Goal: Complete application form: Complete application form

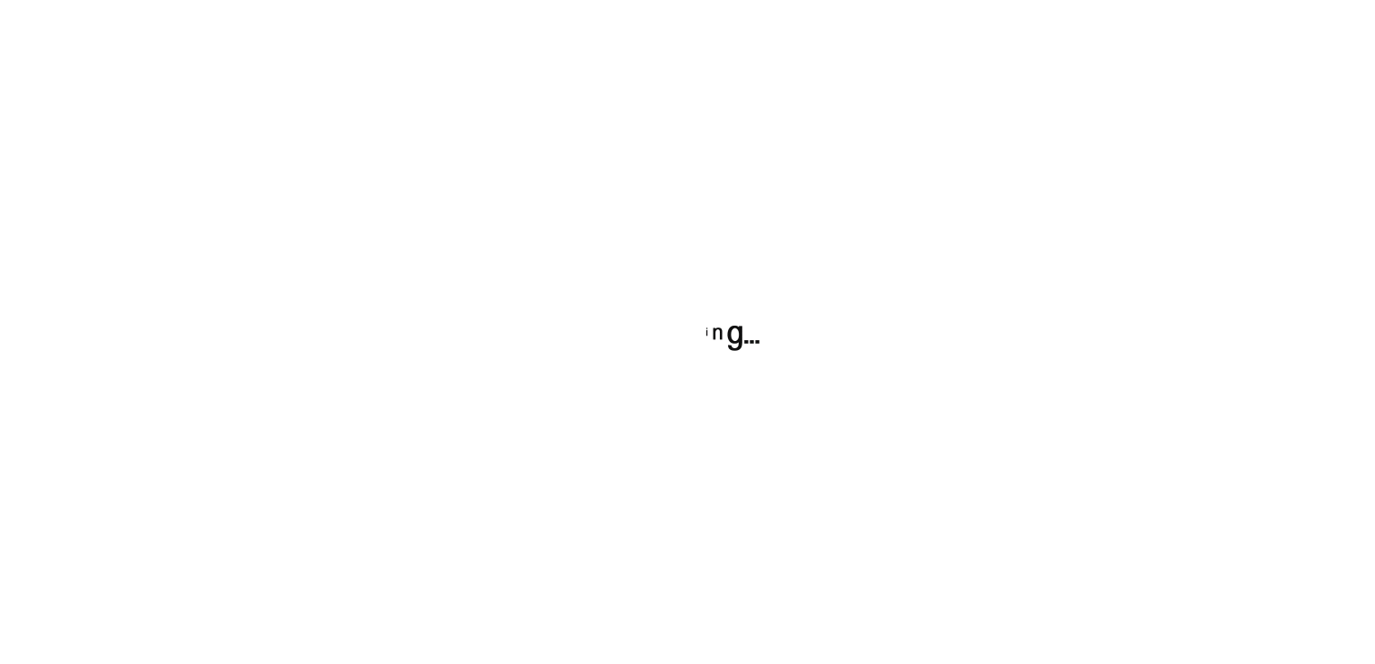
scroll to position [105, 0]
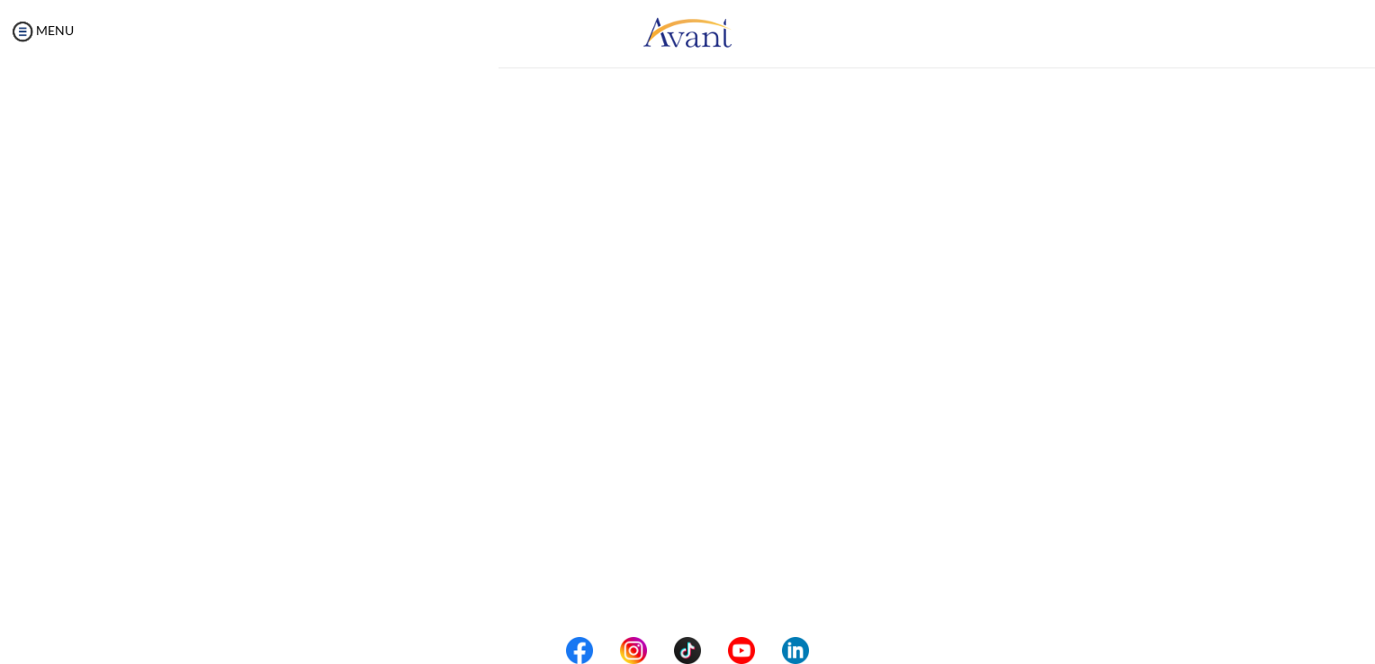
click at [679, 459] on div "My Status What is the next step? We would like you to watch the introductory vi…" at bounding box center [687, 395] width 1375 height 664
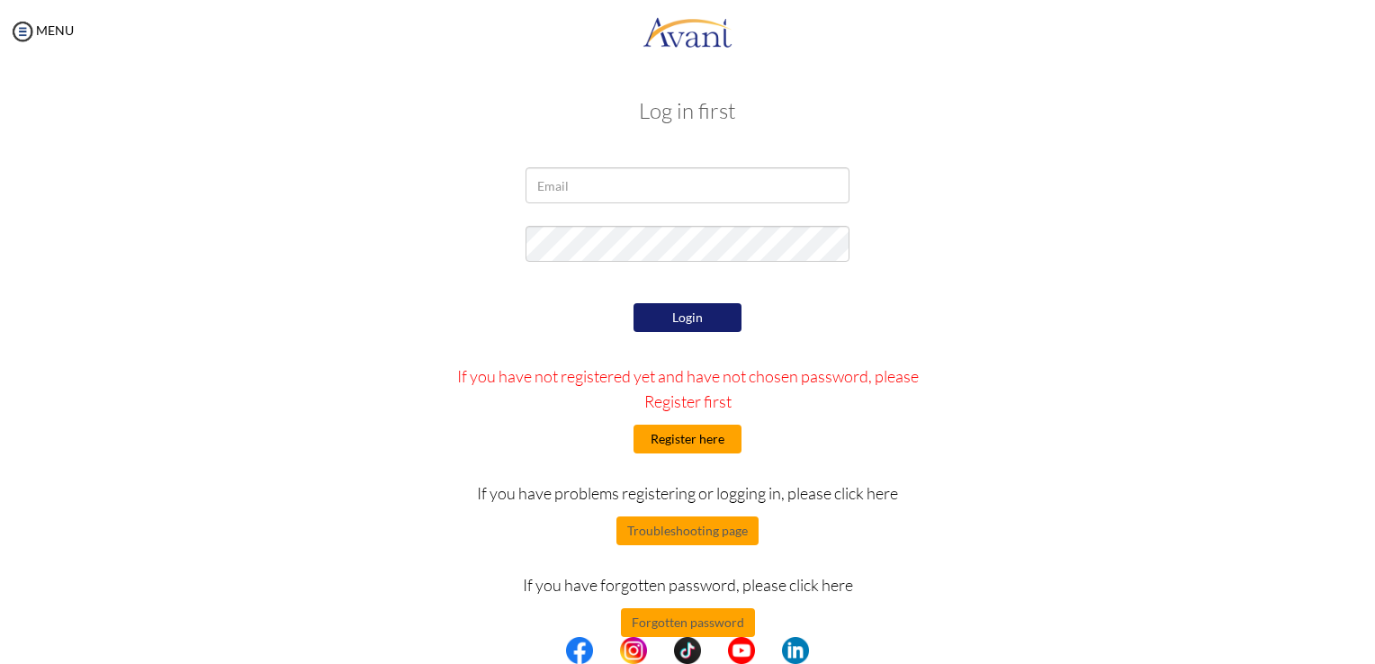
click at [669, 438] on button "Register here" at bounding box center [687, 439] width 108 height 29
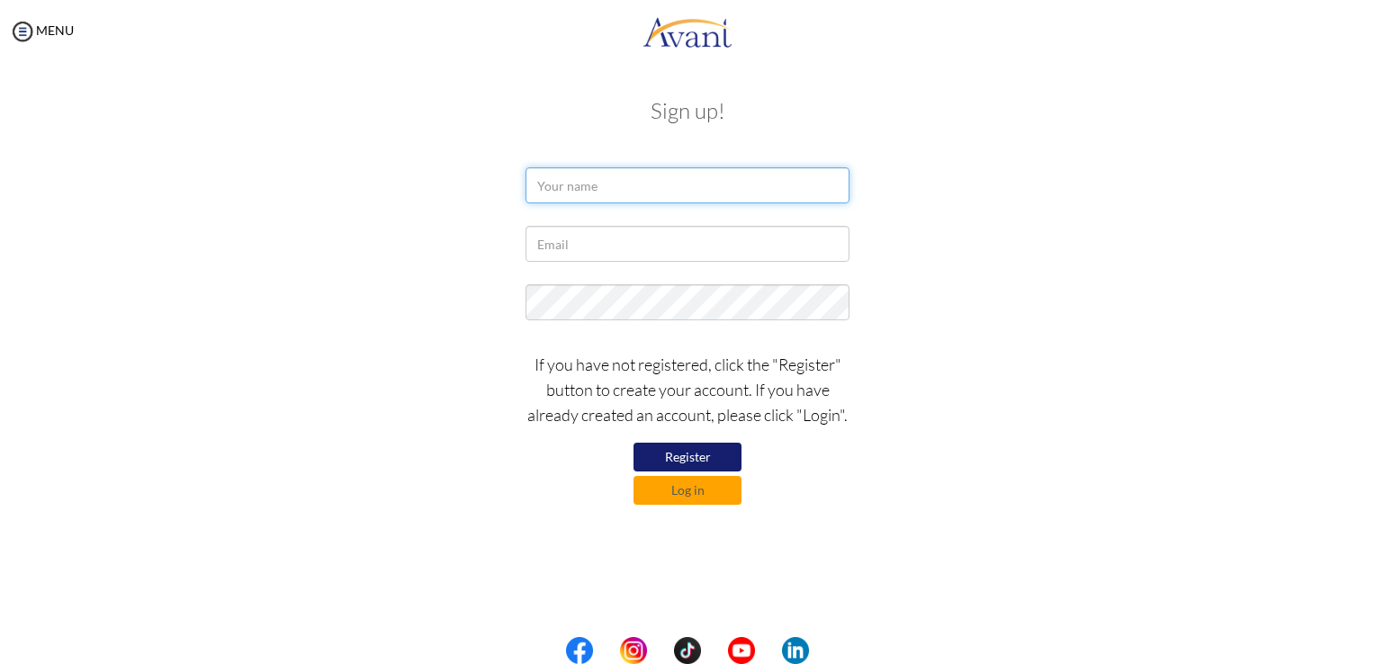
click at [572, 176] on input "text" at bounding box center [687, 185] width 324 height 36
type input "[PERSON_NAME]"
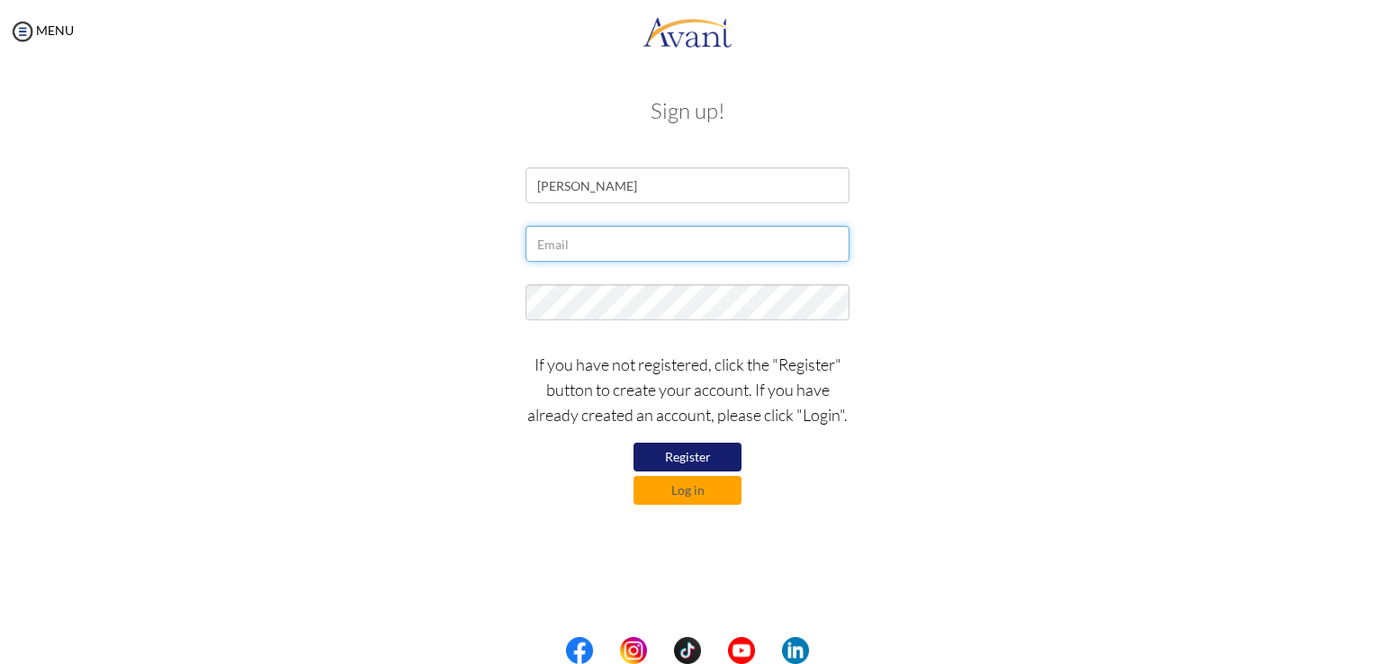
click at [588, 249] on input "text" at bounding box center [687, 244] width 324 height 36
type input "[EMAIL_ADDRESS][DOMAIN_NAME]"
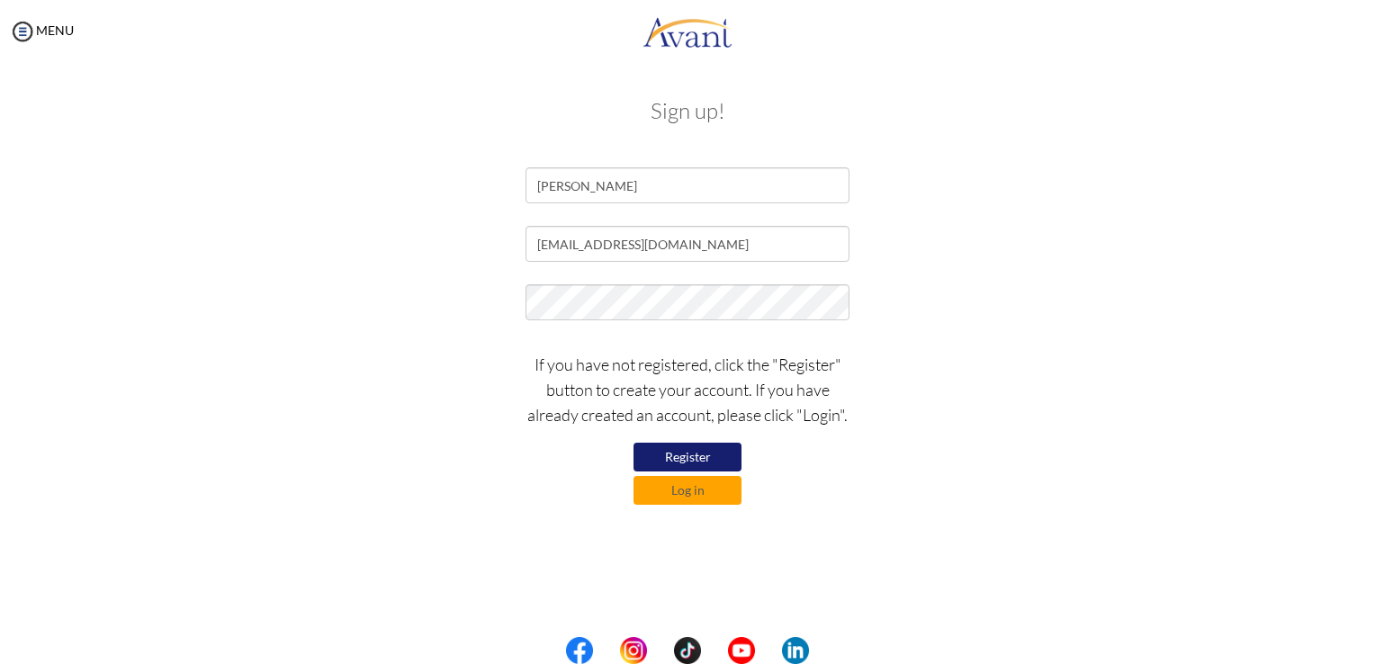
click at [681, 455] on button "Register" at bounding box center [687, 457] width 108 height 29
click at [680, 456] on button "Register" at bounding box center [687, 457] width 108 height 29
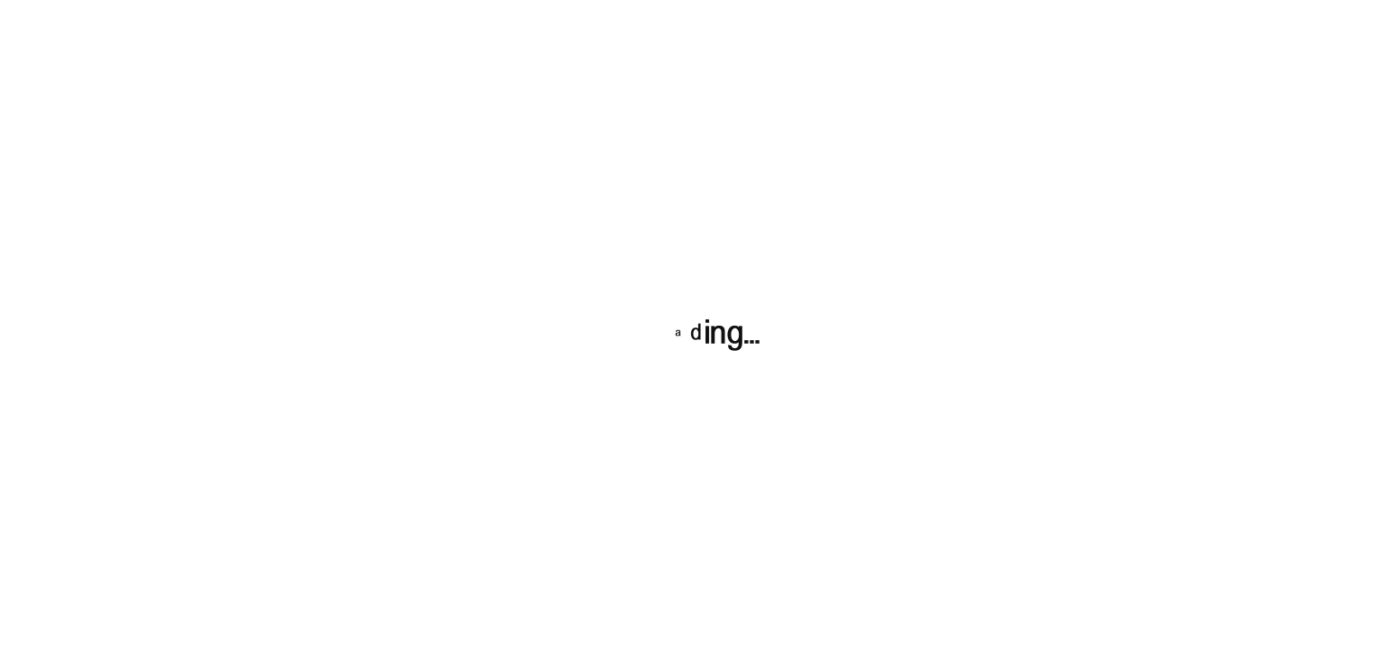
scroll to position [105, 0]
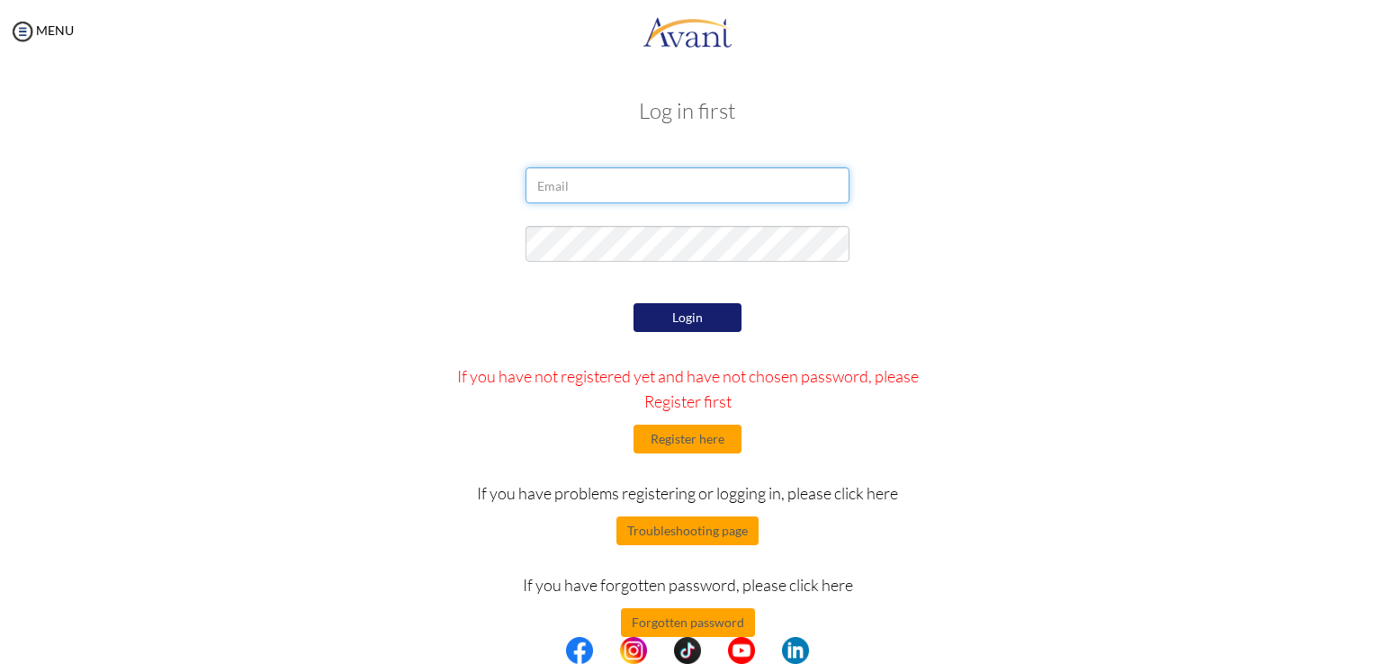
click at [641, 187] on input "email" at bounding box center [687, 185] width 324 height 36
type input "Mukailarukash@gmail.com"
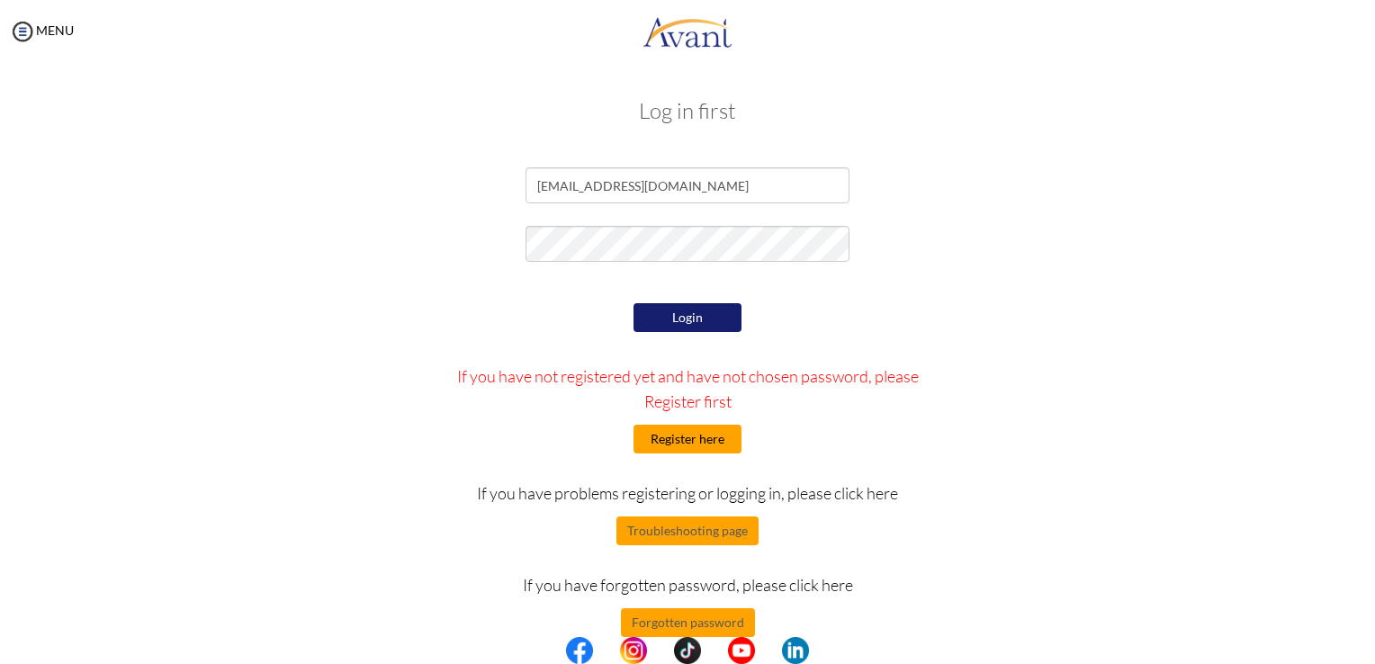
click at [673, 440] on button "Register here" at bounding box center [687, 439] width 108 height 29
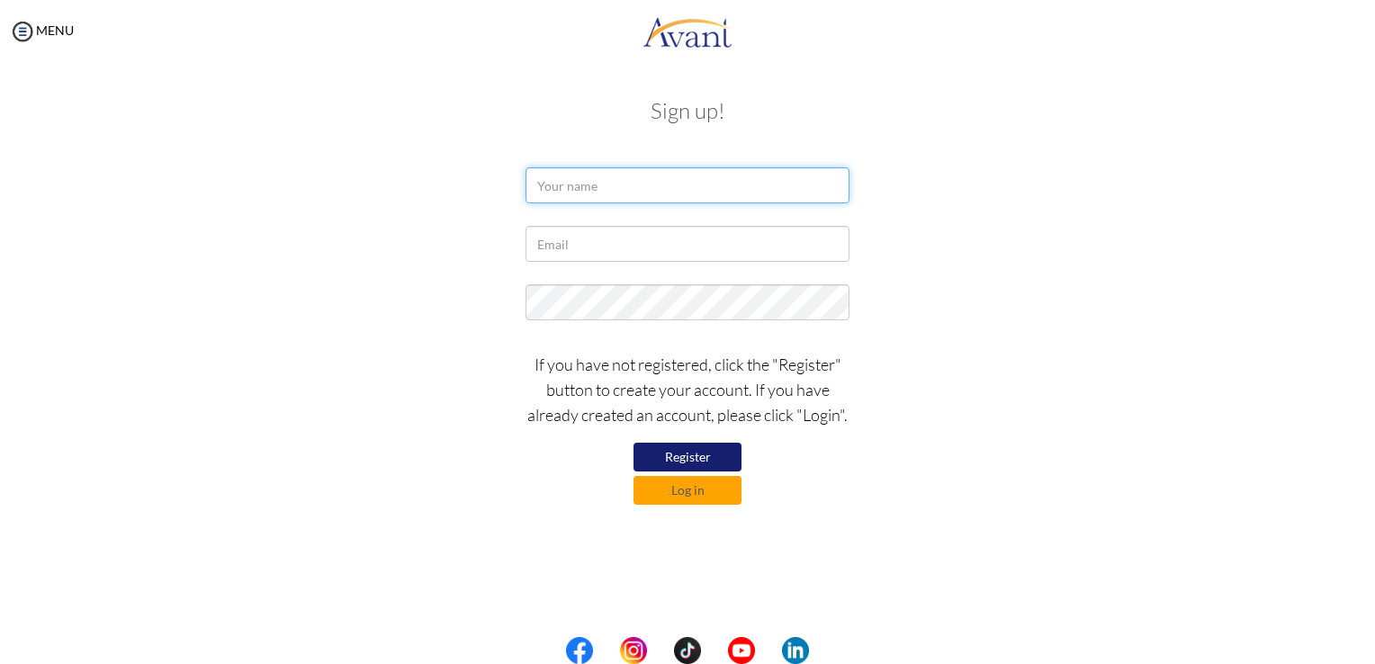
click at [576, 179] on input "text" at bounding box center [687, 185] width 324 height 36
type input "[PERSON_NAME]"
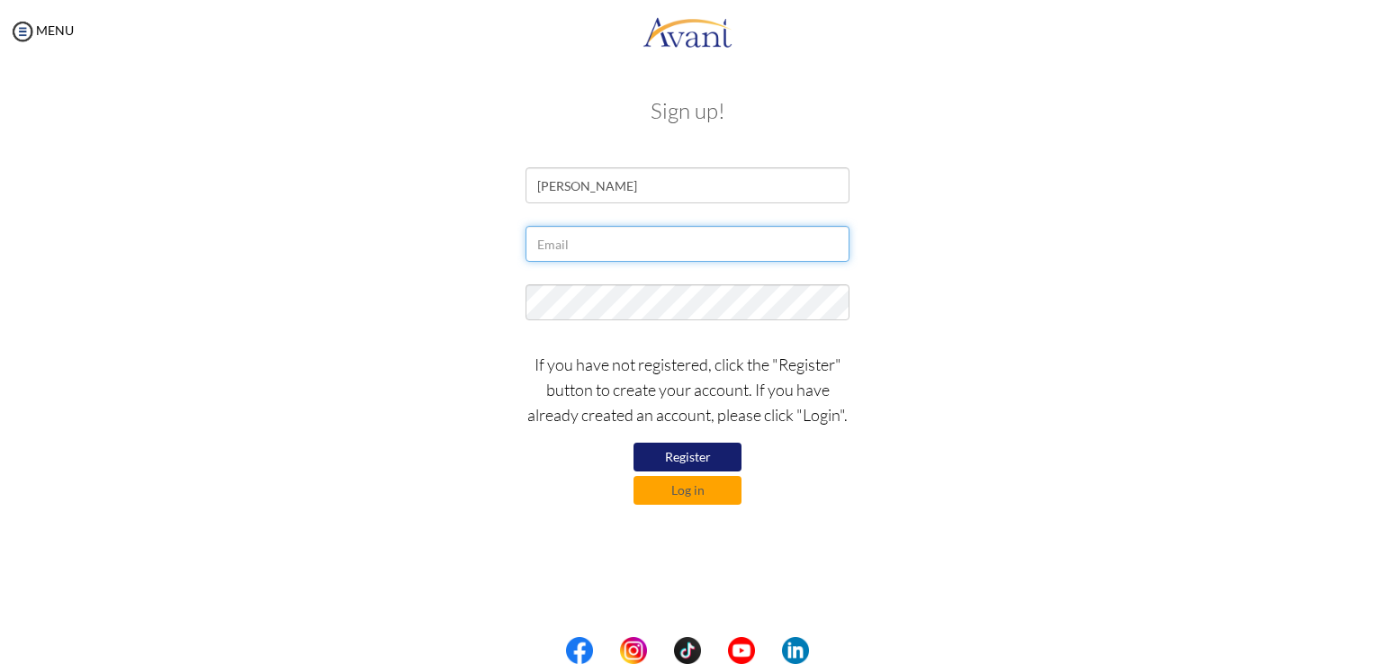
click at [602, 249] on input "text" at bounding box center [687, 244] width 324 height 36
type input "[EMAIL_ADDRESS][DOMAIN_NAME]"
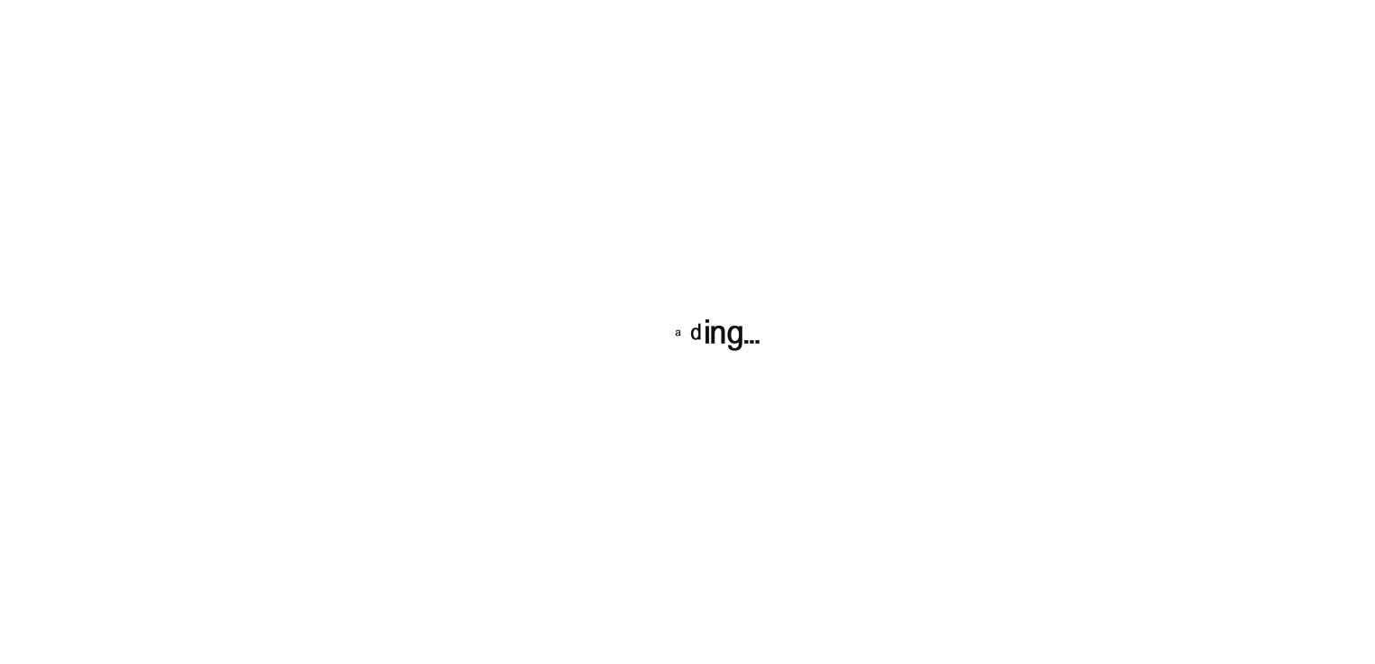
scroll to position [105, 0]
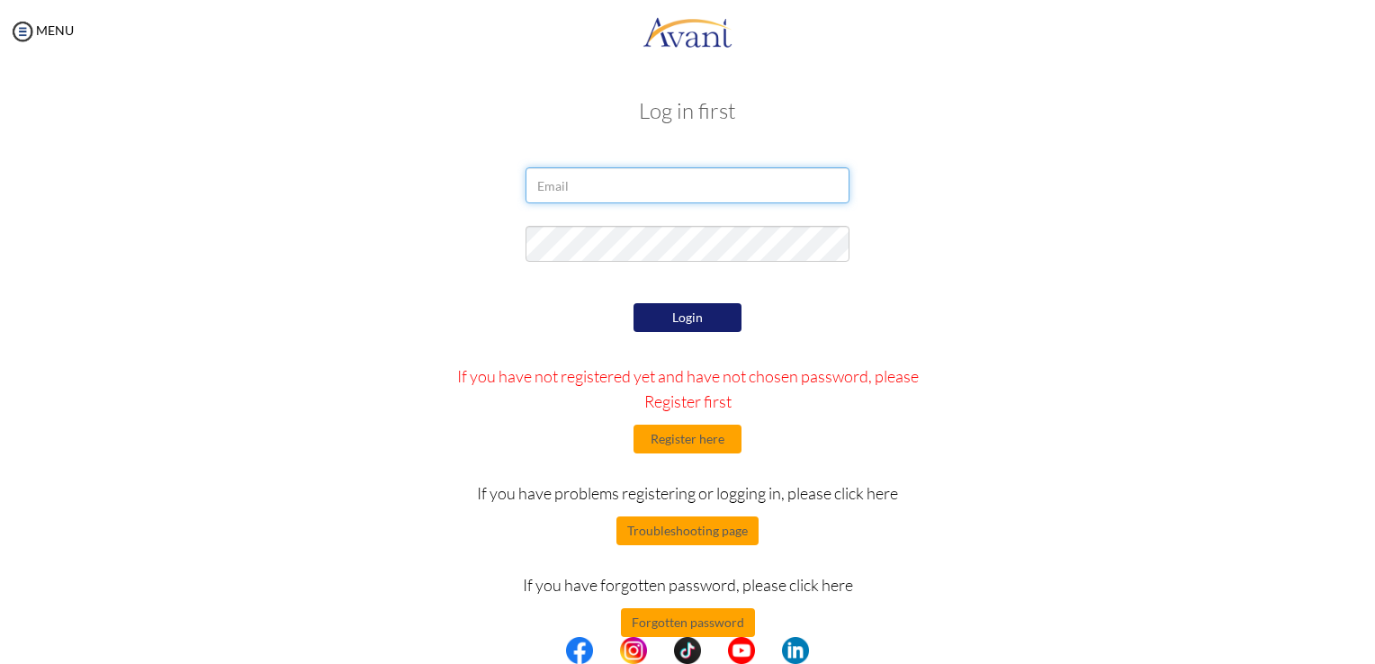
click at [583, 187] on input "email" at bounding box center [687, 185] width 324 height 36
type input "[EMAIL_ADDRESS][DOMAIN_NAME]"
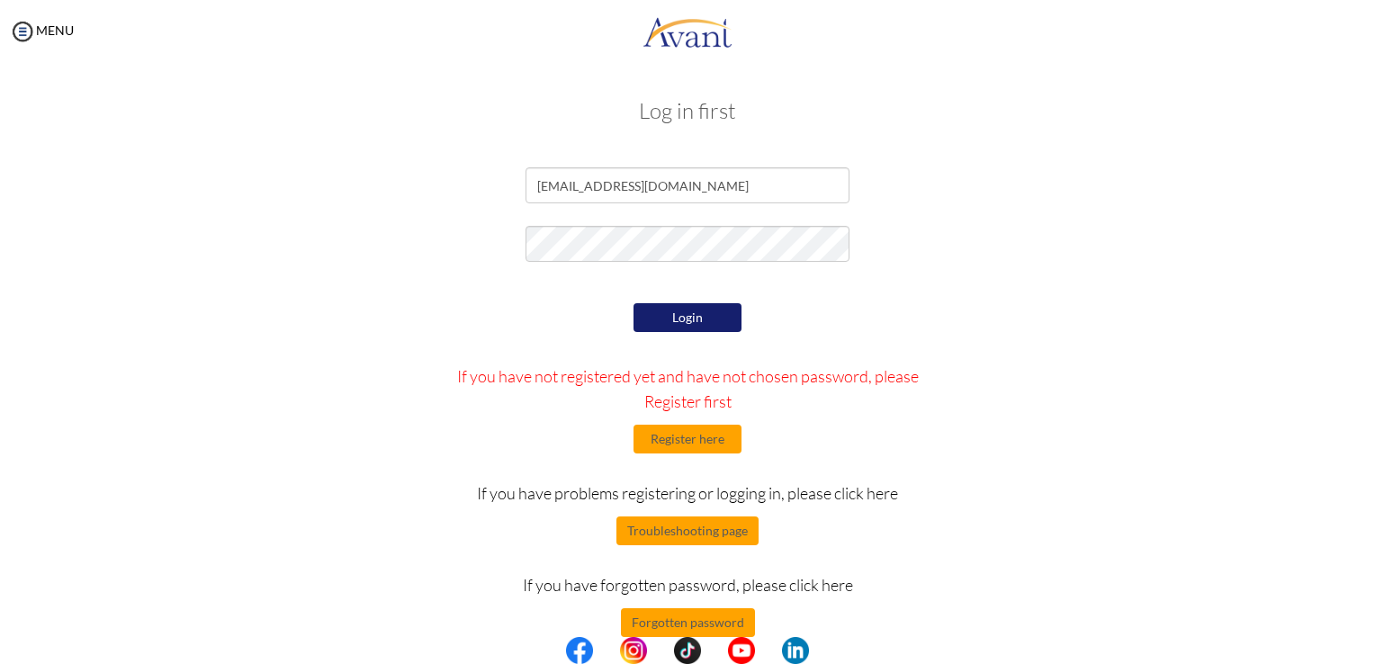
click at [666, 314] on button "Login" at bounding box center [687, 317] width 108 height 29
click at [669, 622] on button "Forgotten password" at bounding box center [688, 622] width 134 height 29
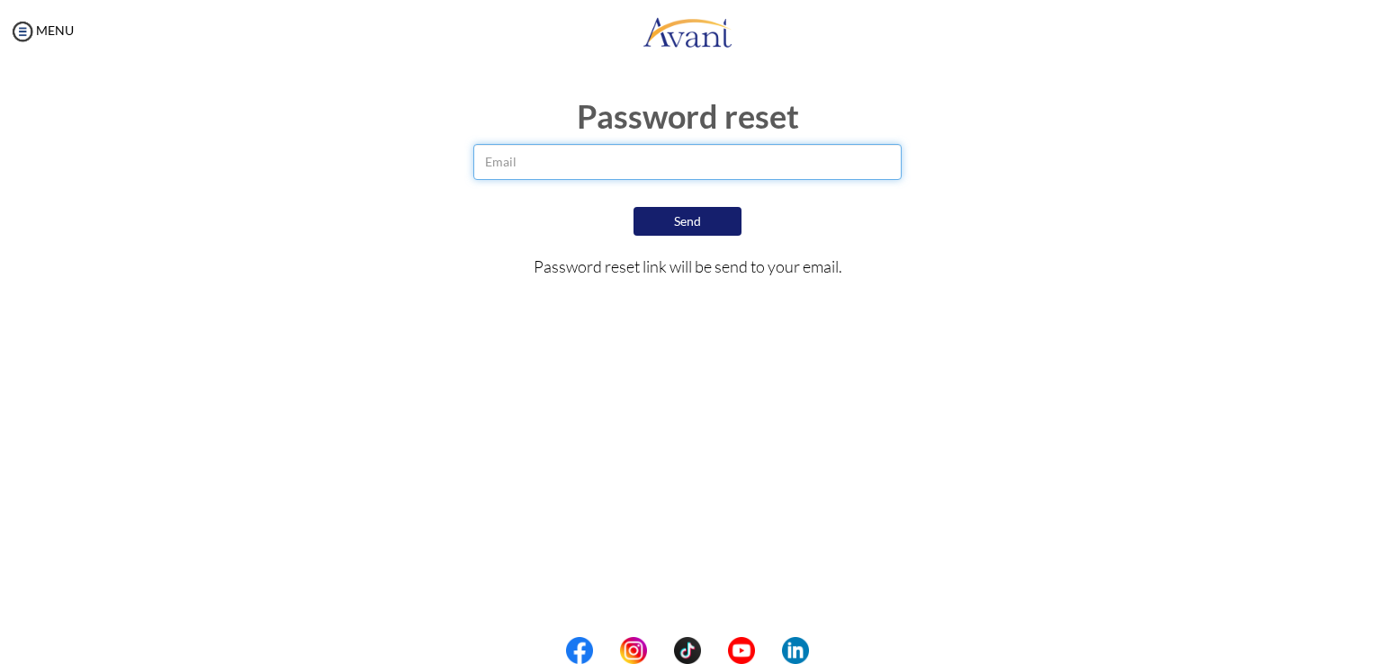
click at [629, 167] on input "email" at bounding box center [687, 162] width 428 height 36
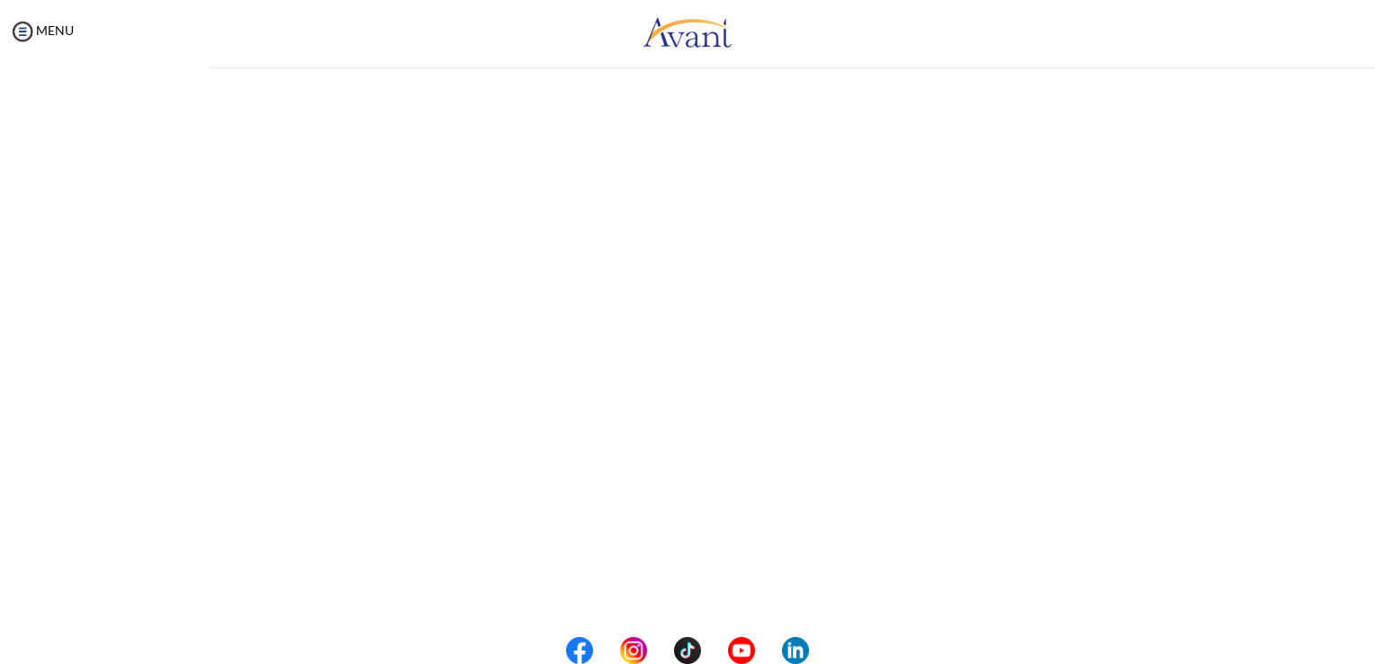
drag, startPoint x: 628, startPoint y: 172, endPoint x: 619, endPoint y: 228, distance: 56.5
click at [619, 228] on div "My Status What is the next step? We would like you to watch the introductory vi…" at bounding box center [687, 395] width 1375 height 664
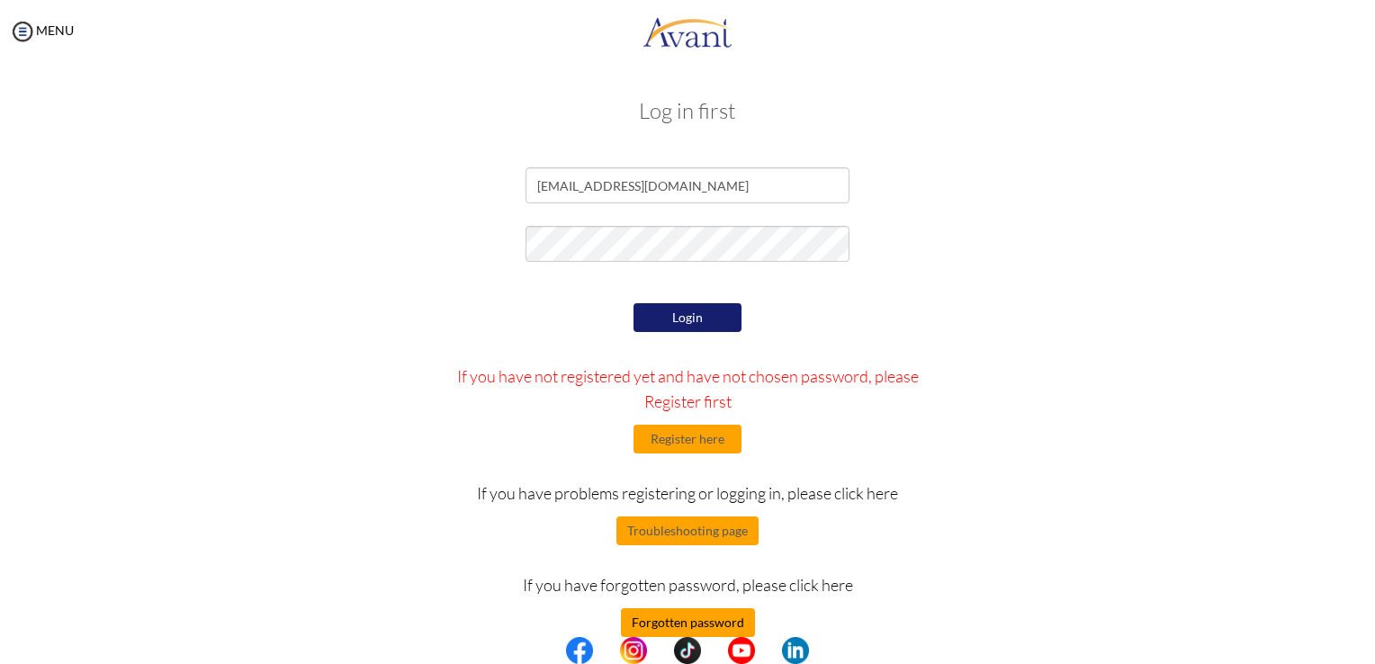
click at [687, 624] on button "Forgotten password" at bounding box center [688, 622] width 134 height 29
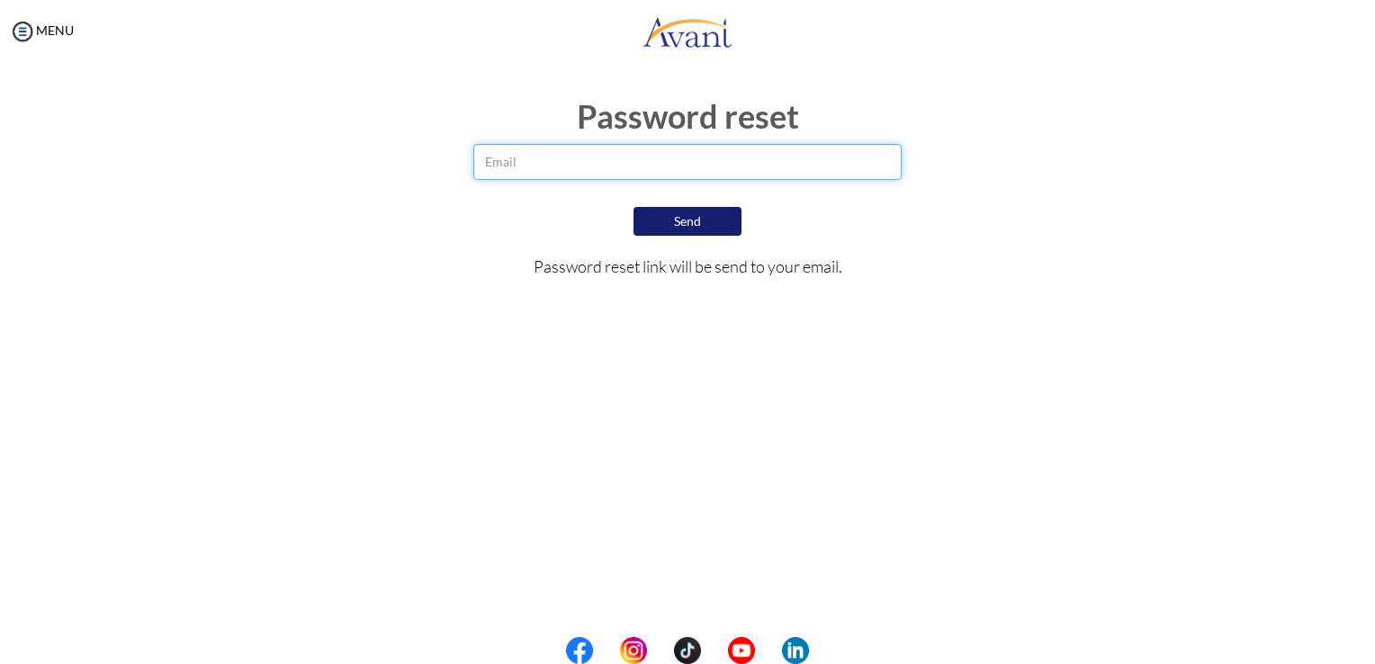
click at [590, 157] on input "email" at bounding box center [687, 162] width 428 height 36
type input "[EMAIL_ADDRESS][DOMAIN_NAME]"
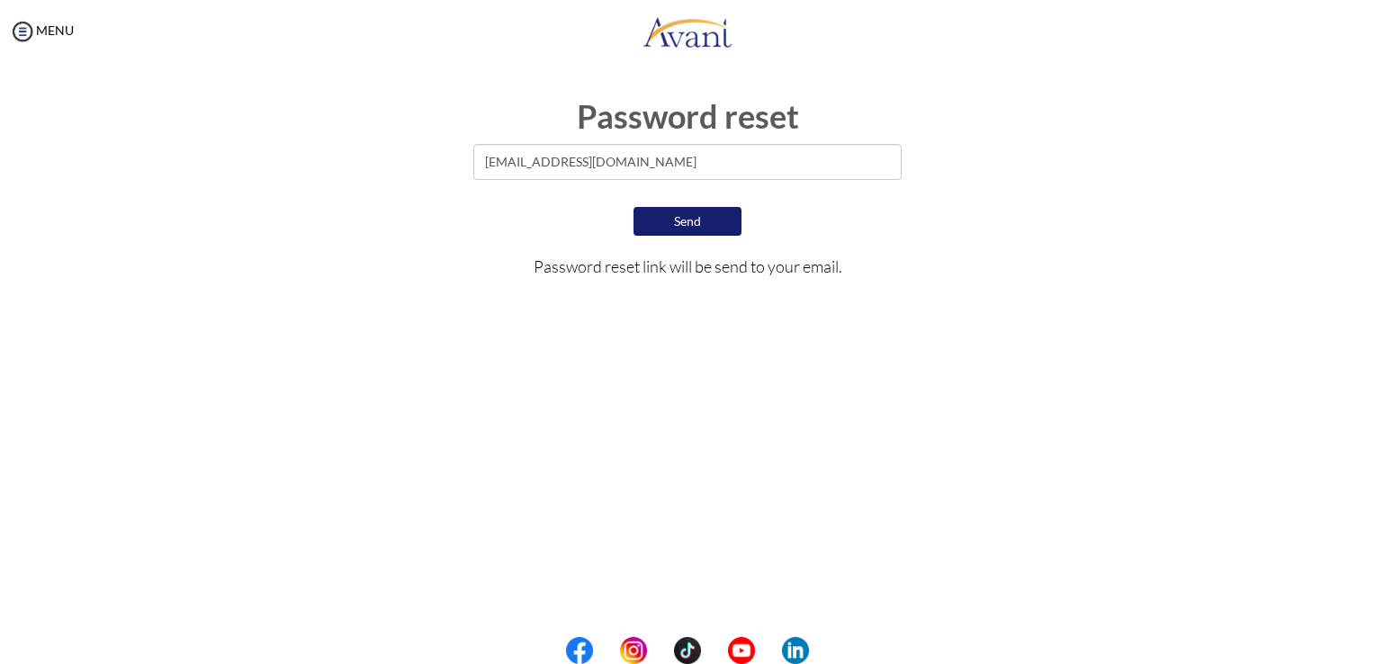
click at [662, 213] on button "Send" at bounding box center [687, 221] width 108 height 29
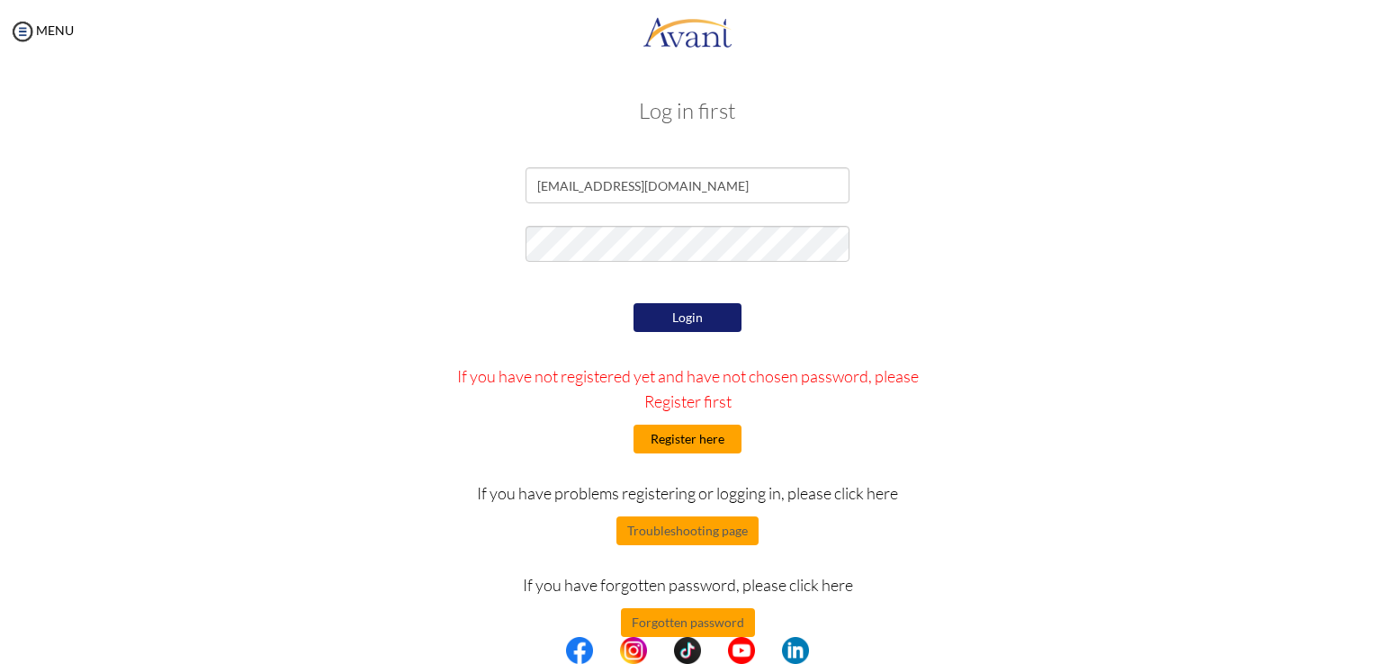
click at [707, 437] on button "Register here" at bounding box center [687, 439] width 108 height 29
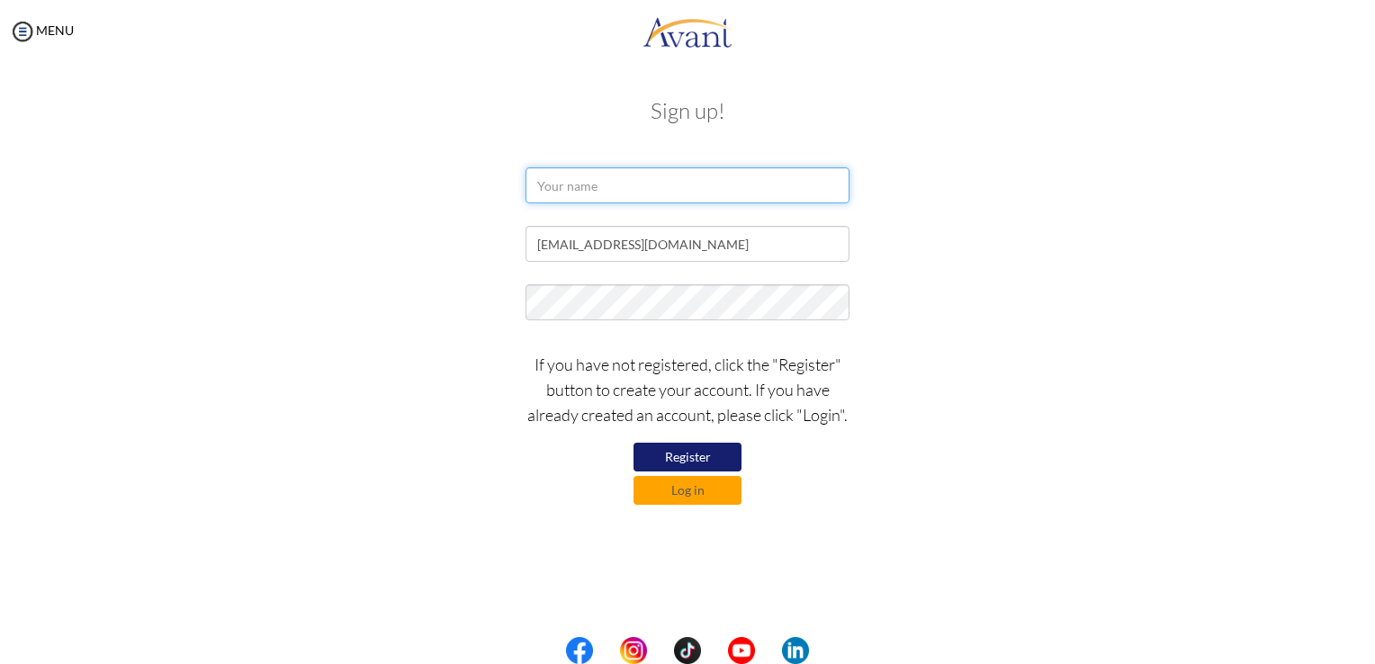
click at [597, 193] on input "text" at bounding box center [687, 185] width 324 height 36
type input "[PERSON_NAME]"
click at [718, 455] on button "Register" at bounding box center [687, 457] width 108 height 29
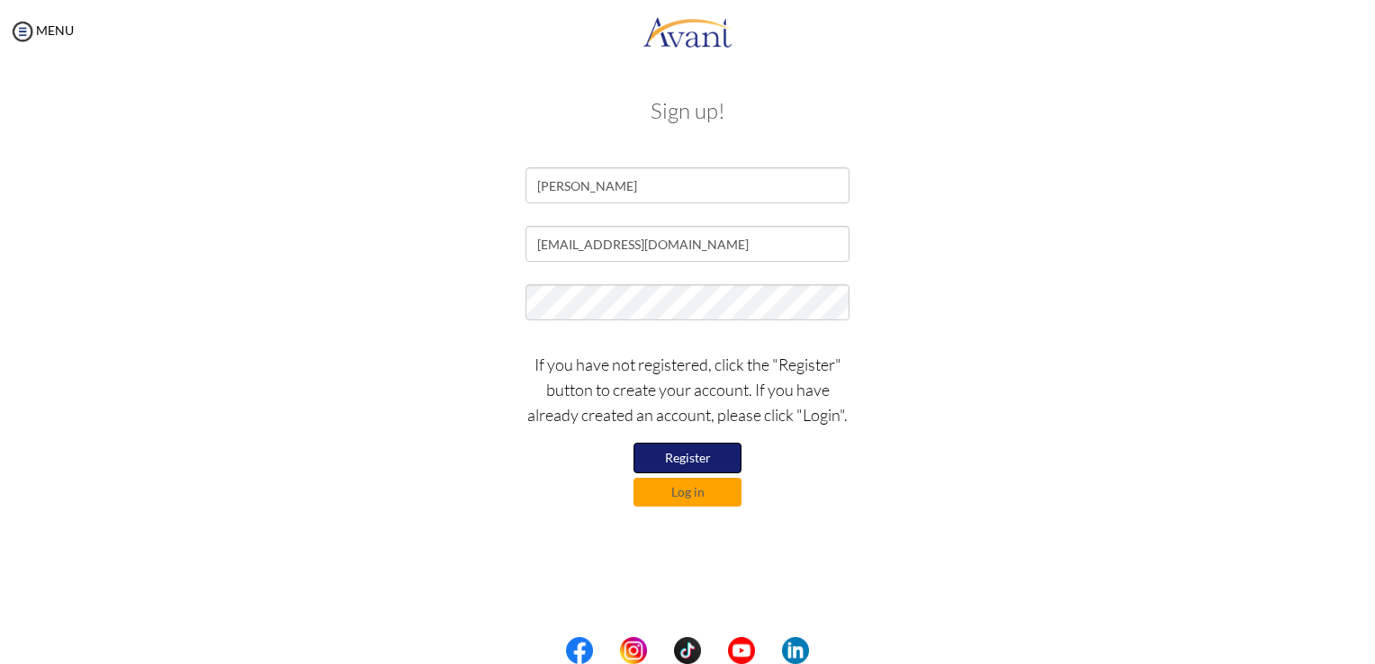
click at [718, 455] on button "Register" at bounding box center [687, 458] width 108 height 31
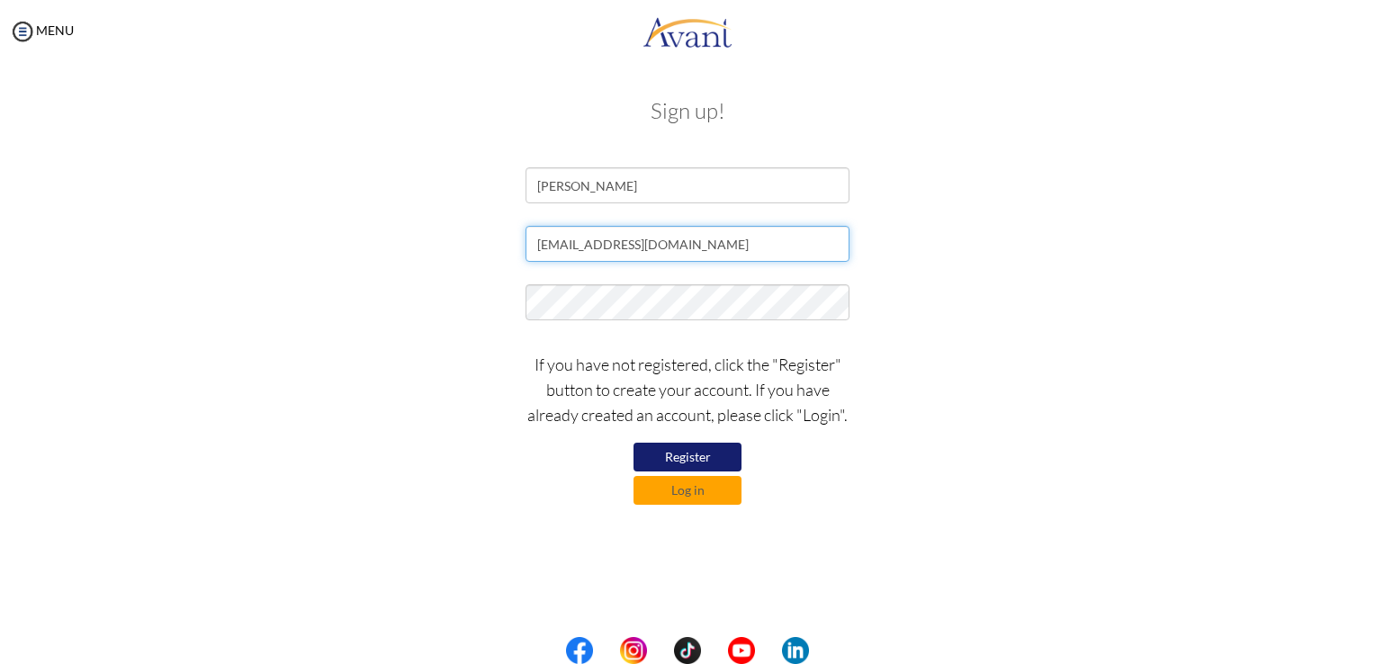
type textarea "om"
drag, startPoint x: 693, startPoint y: 247, endPoint x: 507, endPoint y: 226, distance: 186.5
click at [507, 226] on div "[EMAIL_ADDRESS][DOMAIN_NAME]" at bounding box center [687, 248] width 1053 height 45
type input "[EMAIL_ADDRESS][DOMAIN_NAME]"
click at [676, 462] on button "Register" at bounding box center [687, 457] width 108 height 29
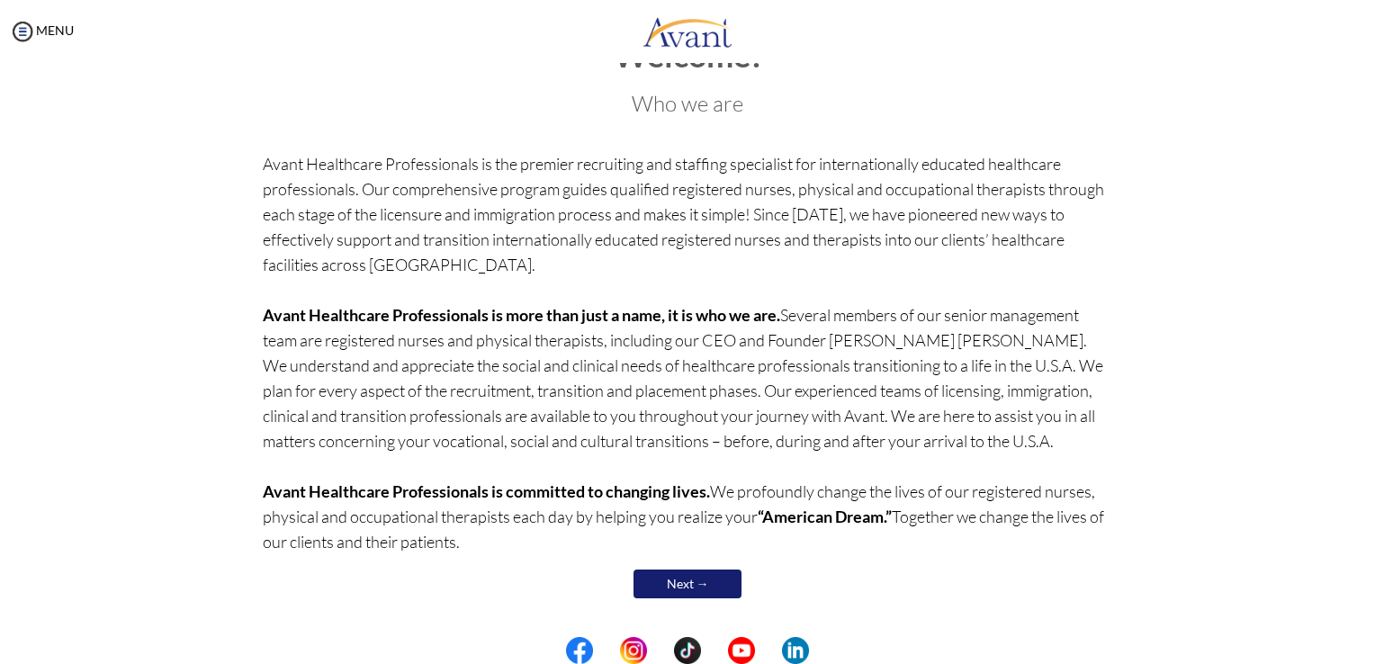
scroll to position [62, 0]
click at [699, 581] on link "Next →" at bounding box center [687, 583] width 108 height 29
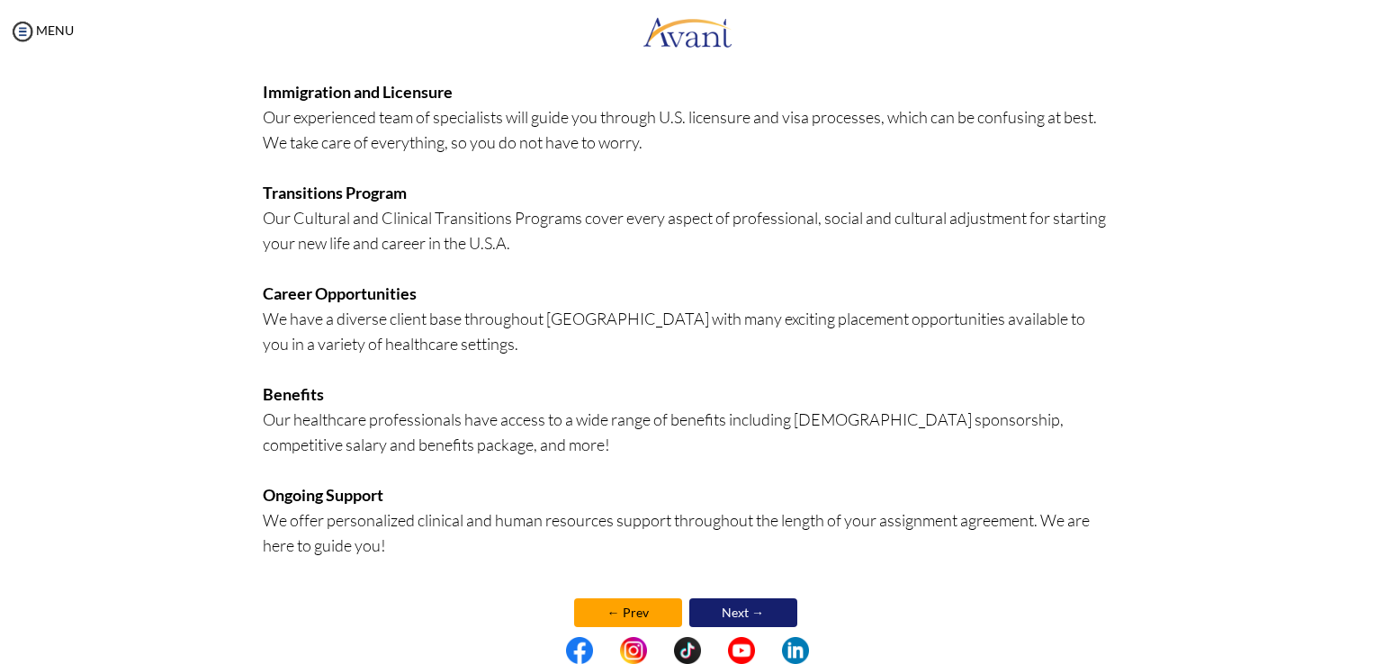
scroll to position [346, 0]
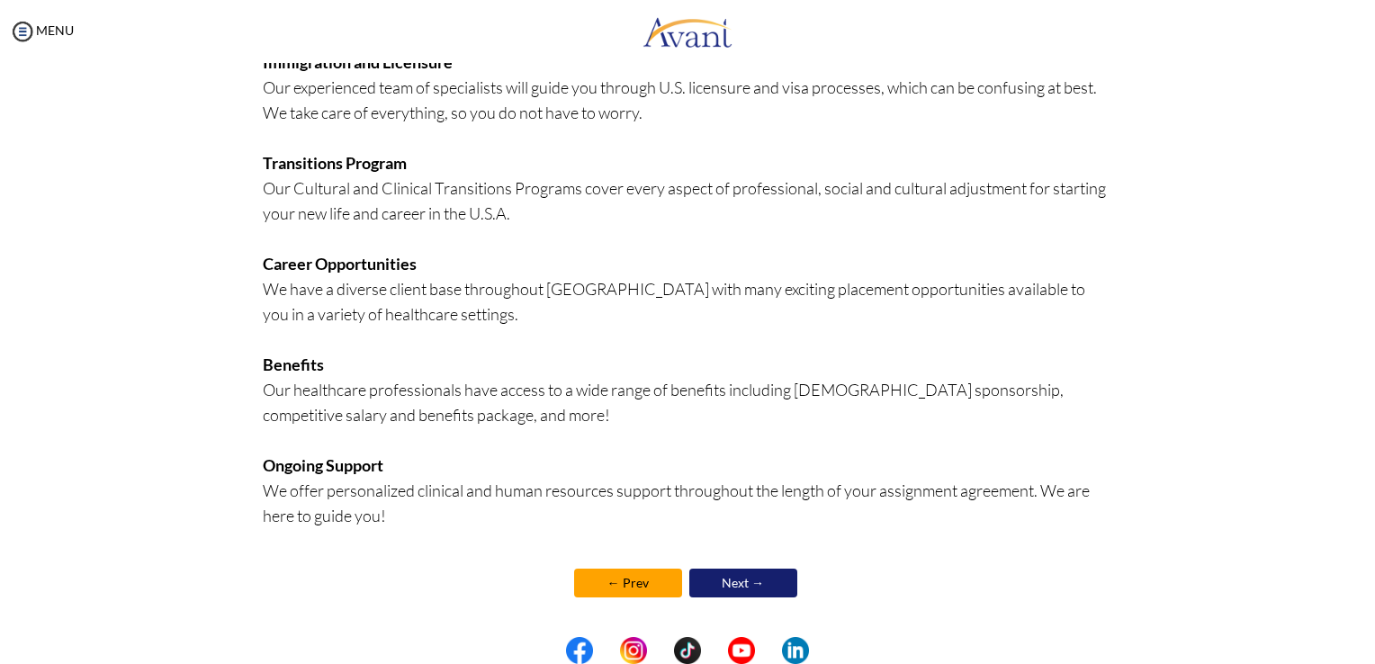
click at [729, 581] on link "Next →" at bounding box center [743, 583] width 108 height 29
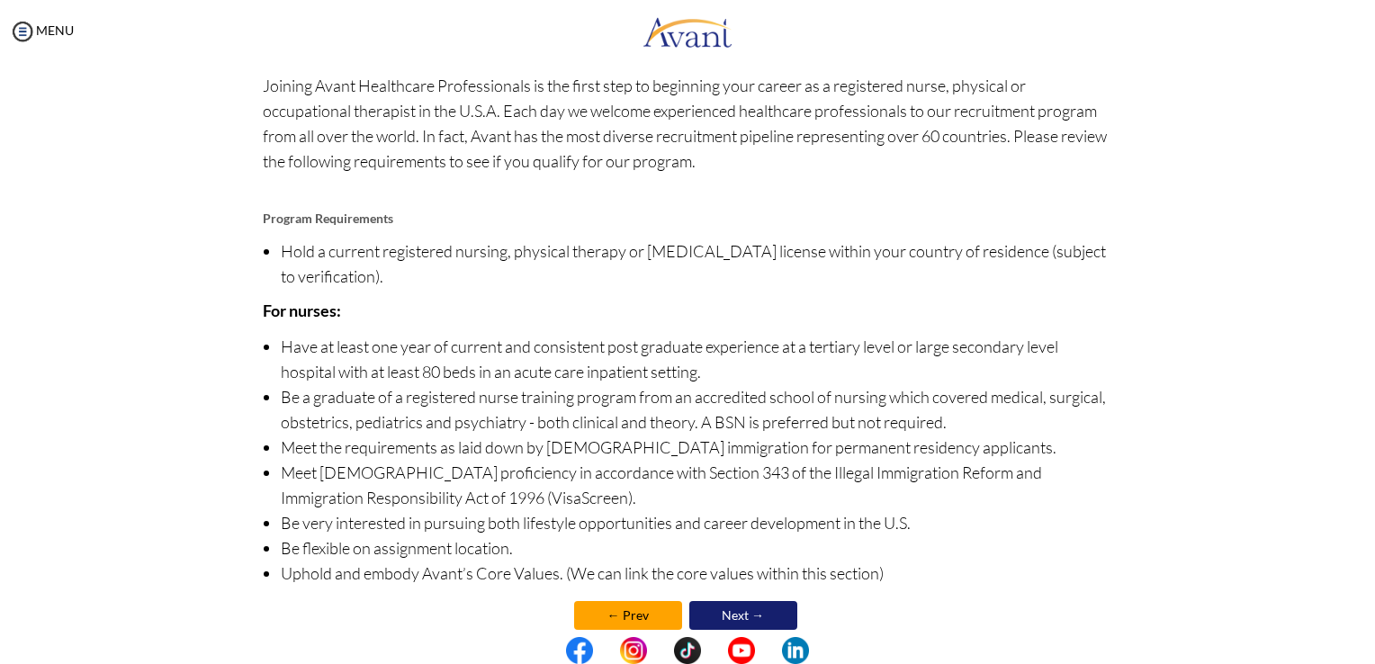
scroll to position [90, 0]
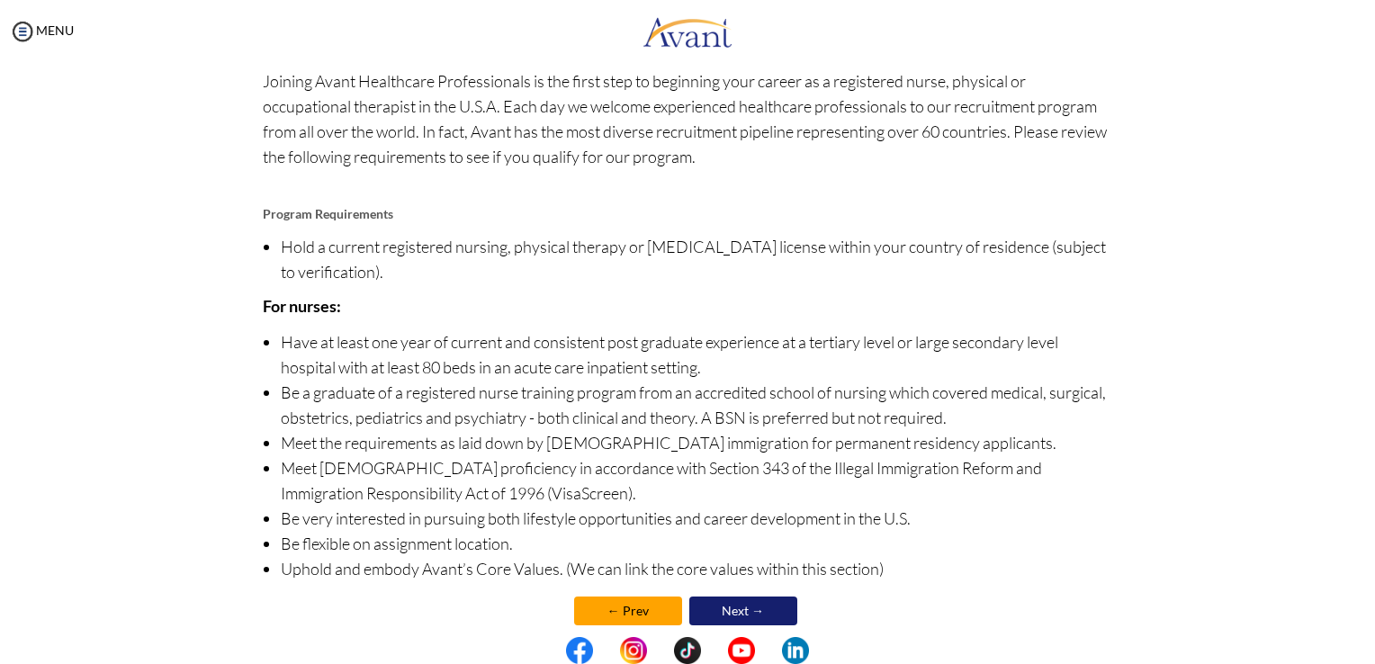
click at [731, 606] on link "Next →" at bounding box center [743, 611] width 108 height 29
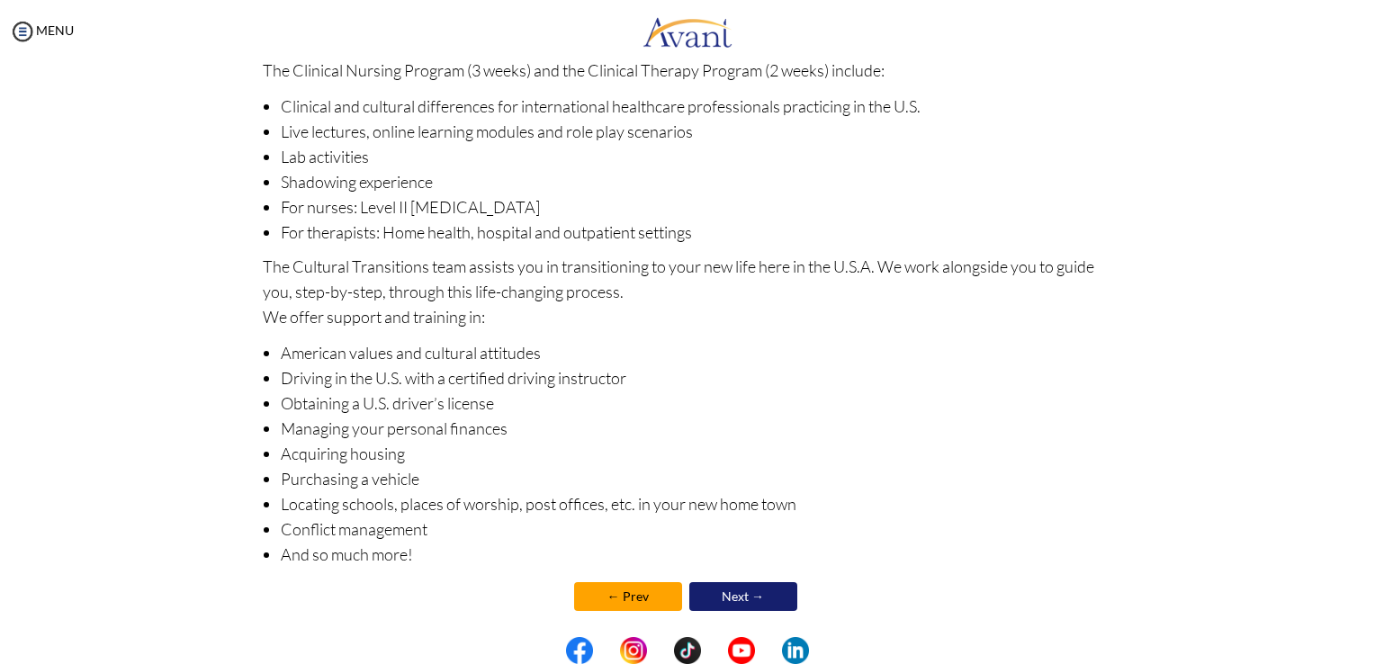
scroll to position [191, 0]
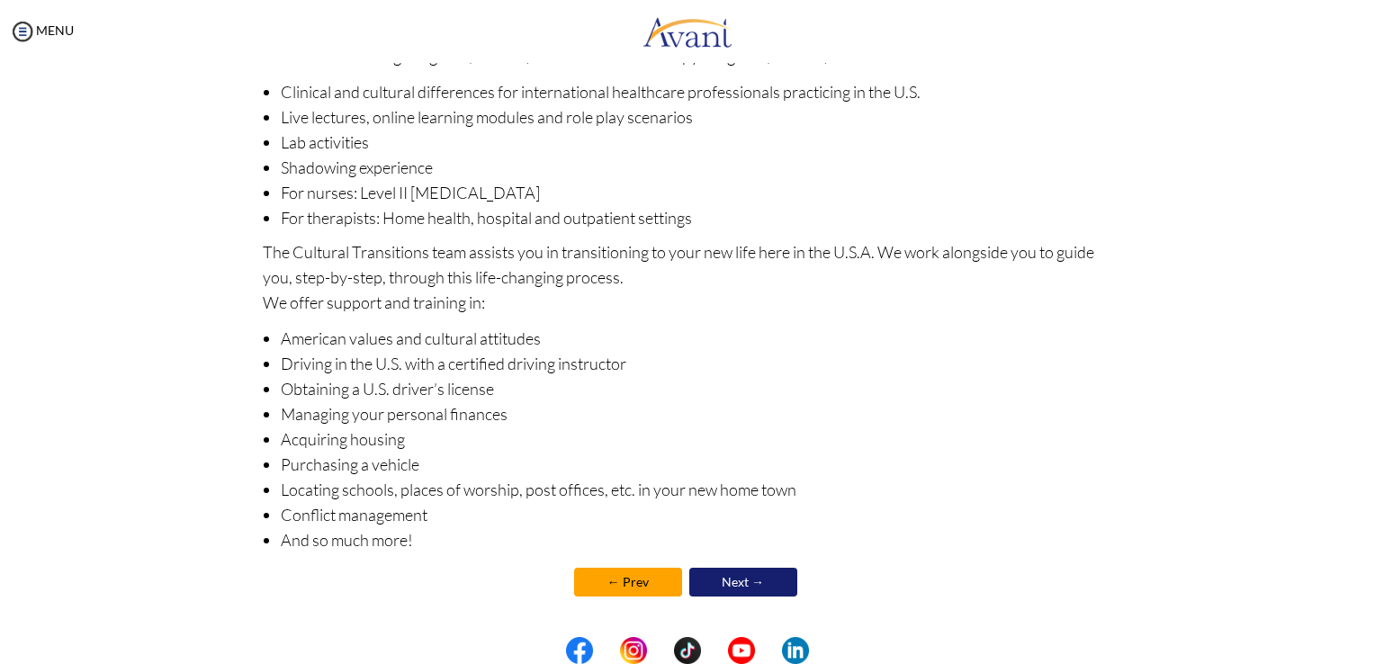
click at [724, 585] on link "Next →" at bounding box center [743, 582] width 108 height 29
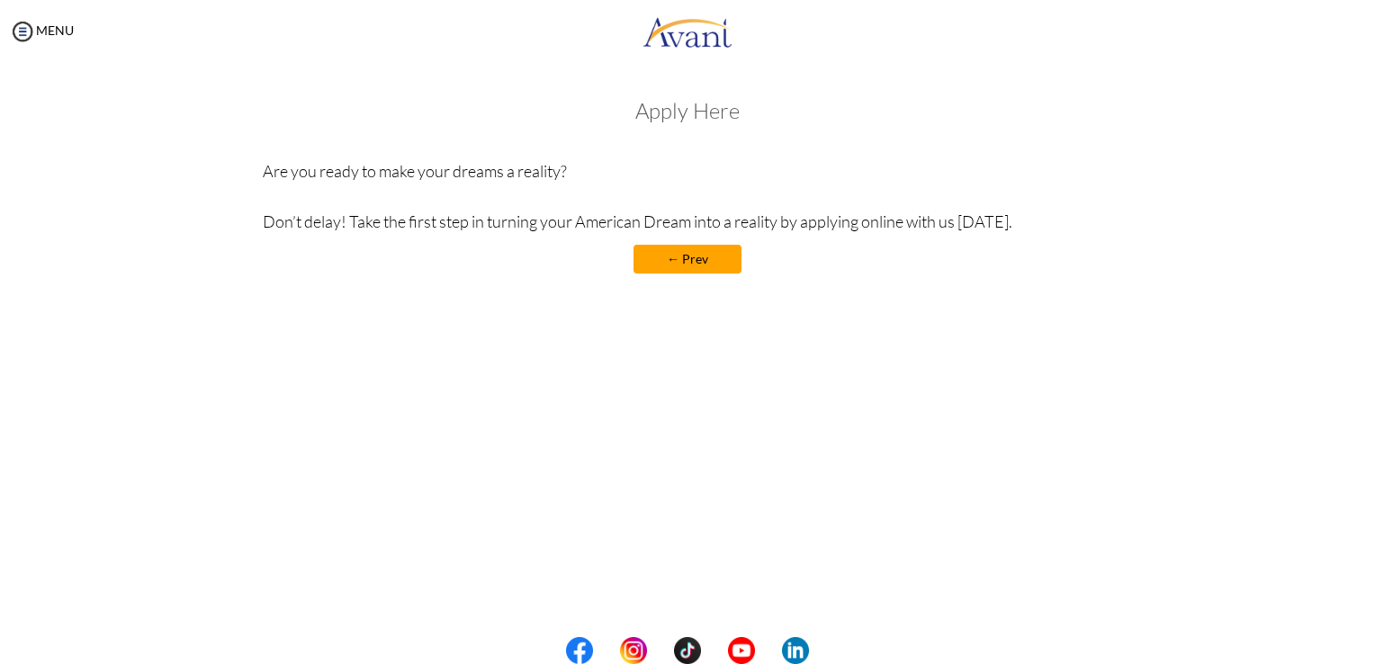
click at [688, 119] on h3 "Apply Here" at bounding box center [688, 110] width 850 height 23
click at [14, 32] on img at bounding box center [22, 31] width 27 height 27
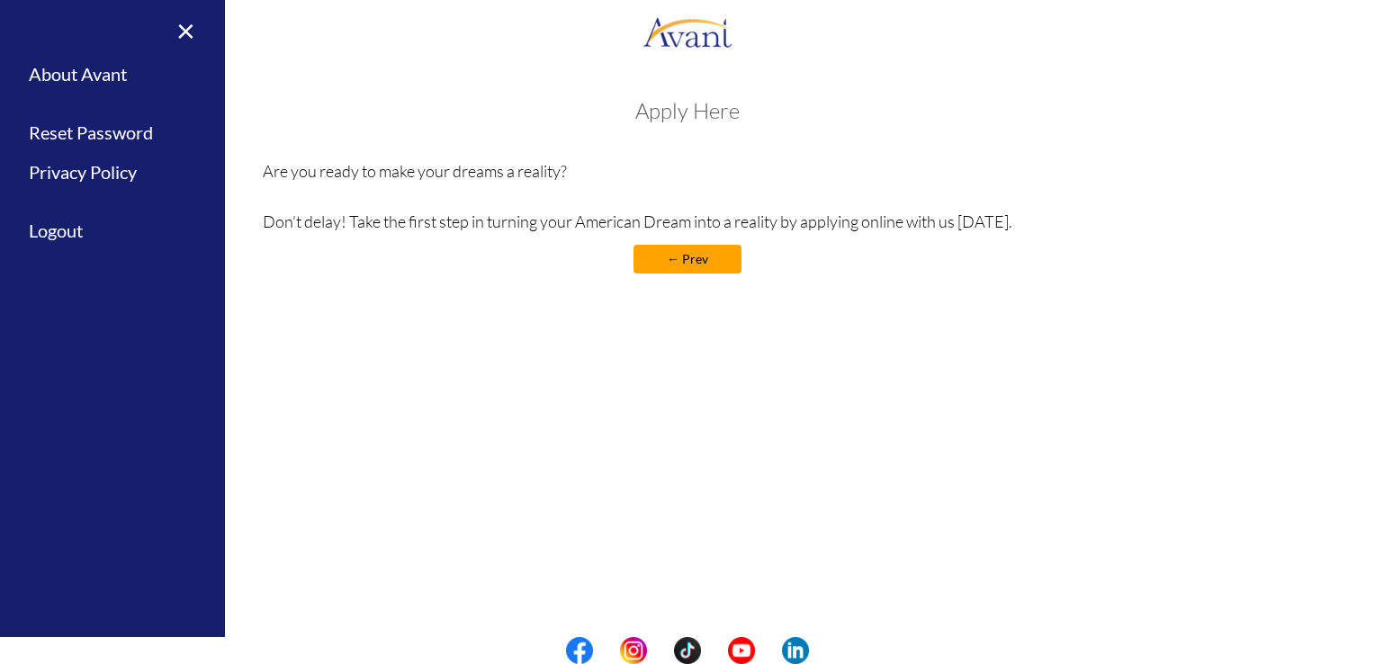
drag, startPoint x: 833, startPoint y: 83, endPoint x: 751, endPoint y: 232, distance: 170.3
click at [833, 85] on div "Welcome! Who we are Avant Healthcare Professionals is the premier recruiting an…" at bounding box center [687, 186] width 877 height 211
click at [698, 268] on link "← Prev" at bounding box center [687, 259] width 108 height 29
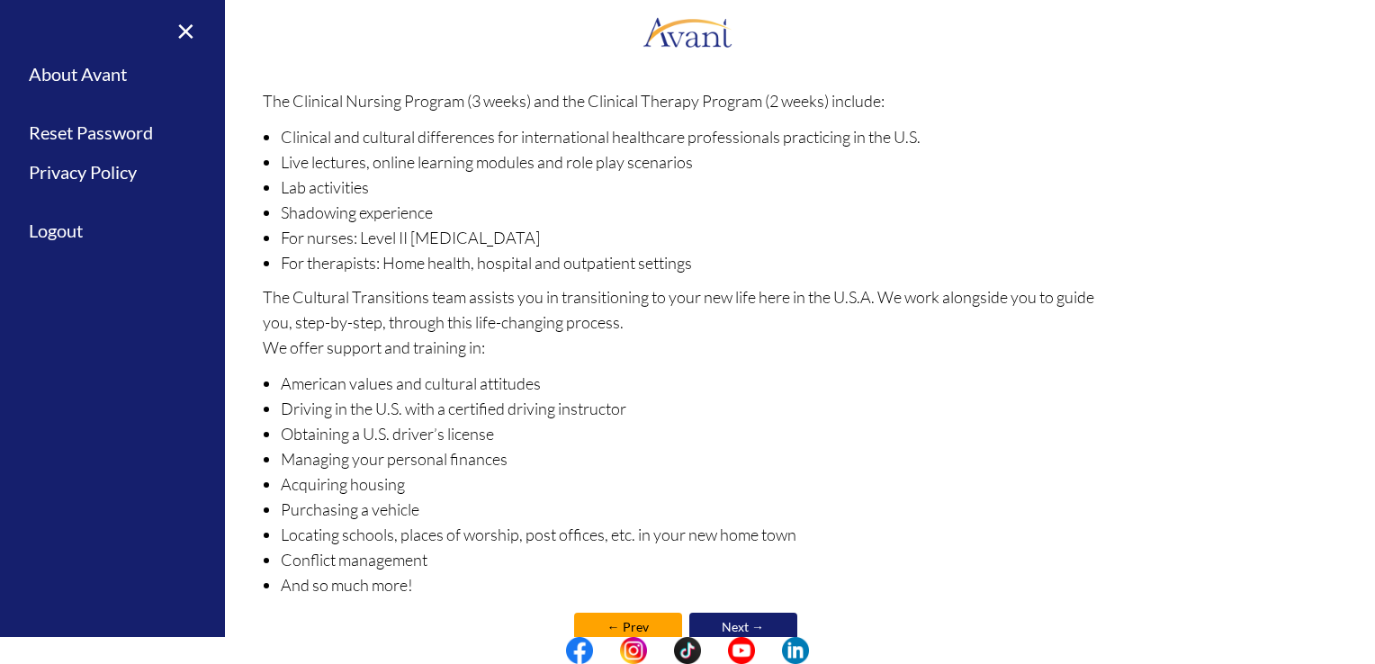
scroll to position [191, 0]
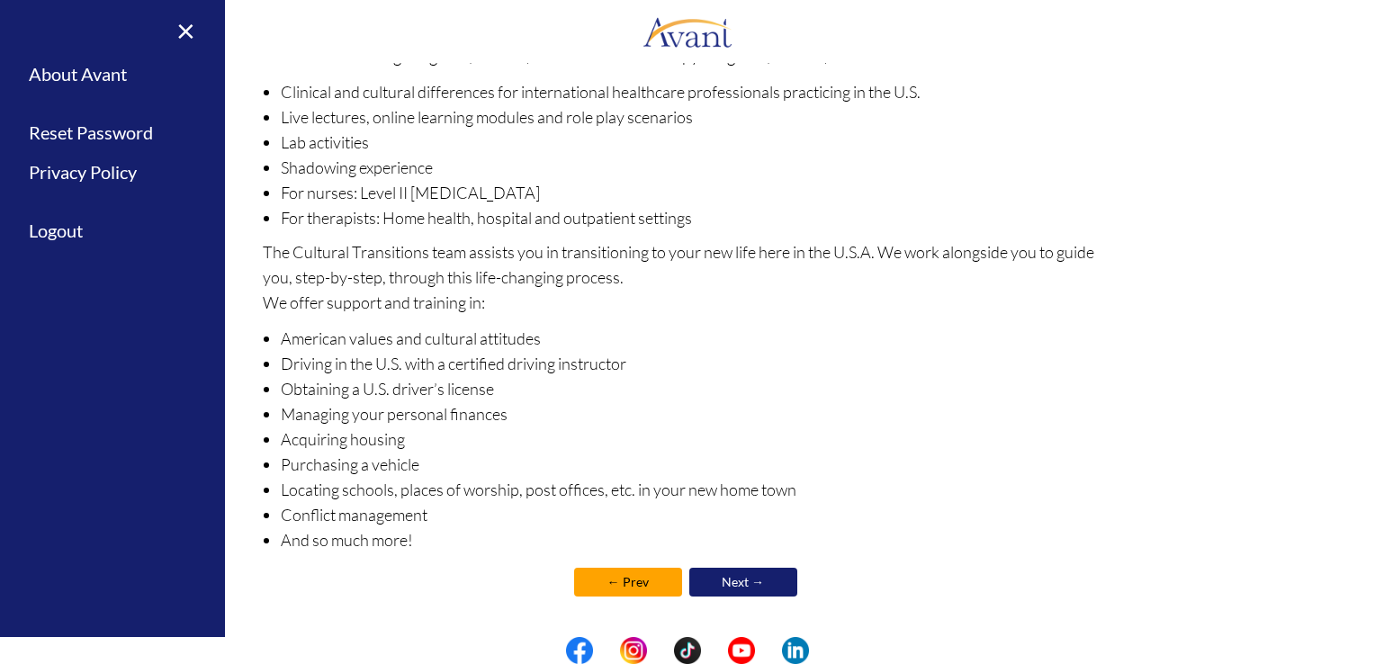
click at [741, 593] on link "Next →" at bounding box center [743, 582] width 108 height 29
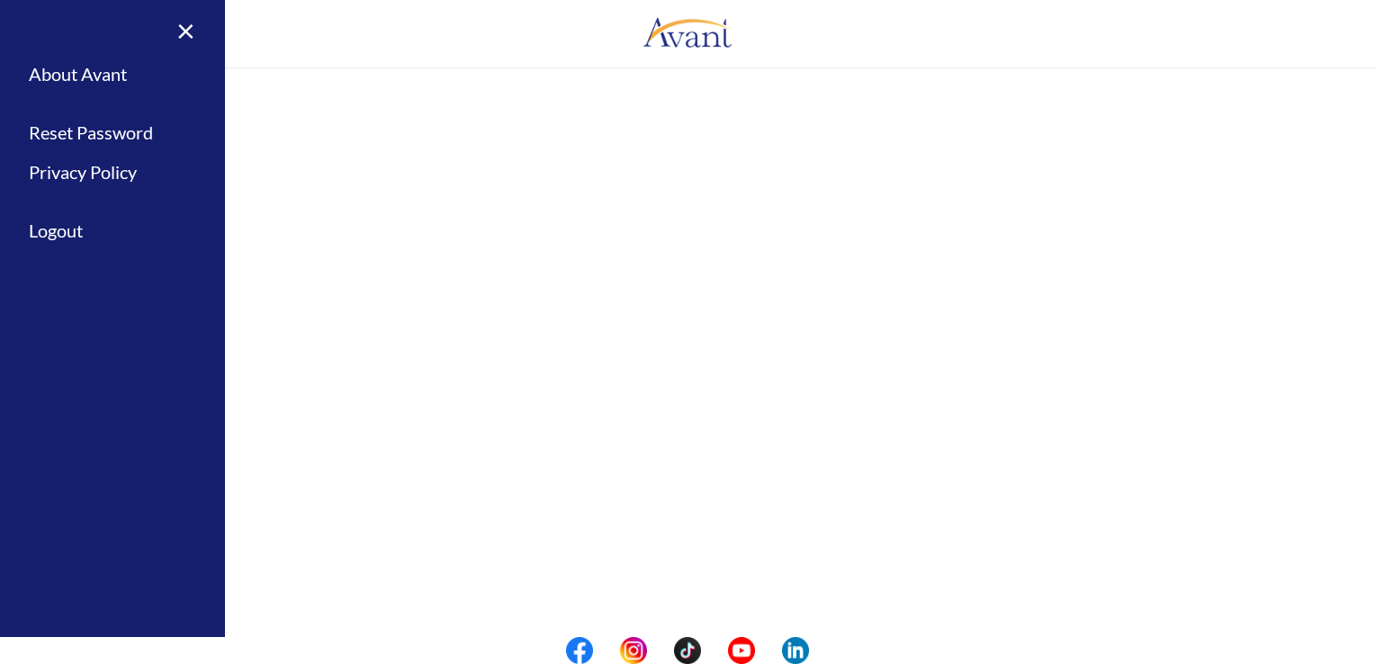
scroll to position [0, 0]
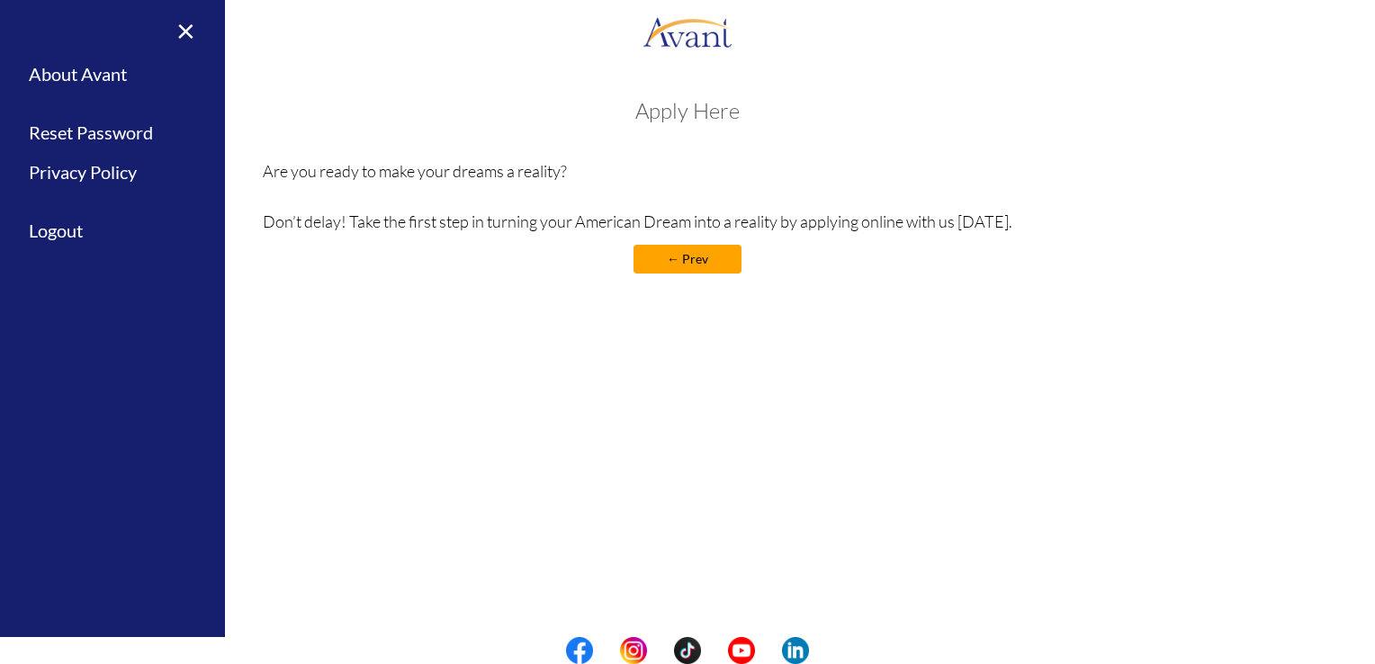
click at [696, 112] on h3 "Apply Here" at bounding box center [688, 110] width 850 height 23
click at [180, 30] on link "×" at bounding box center [175, 30] width 55 height 60
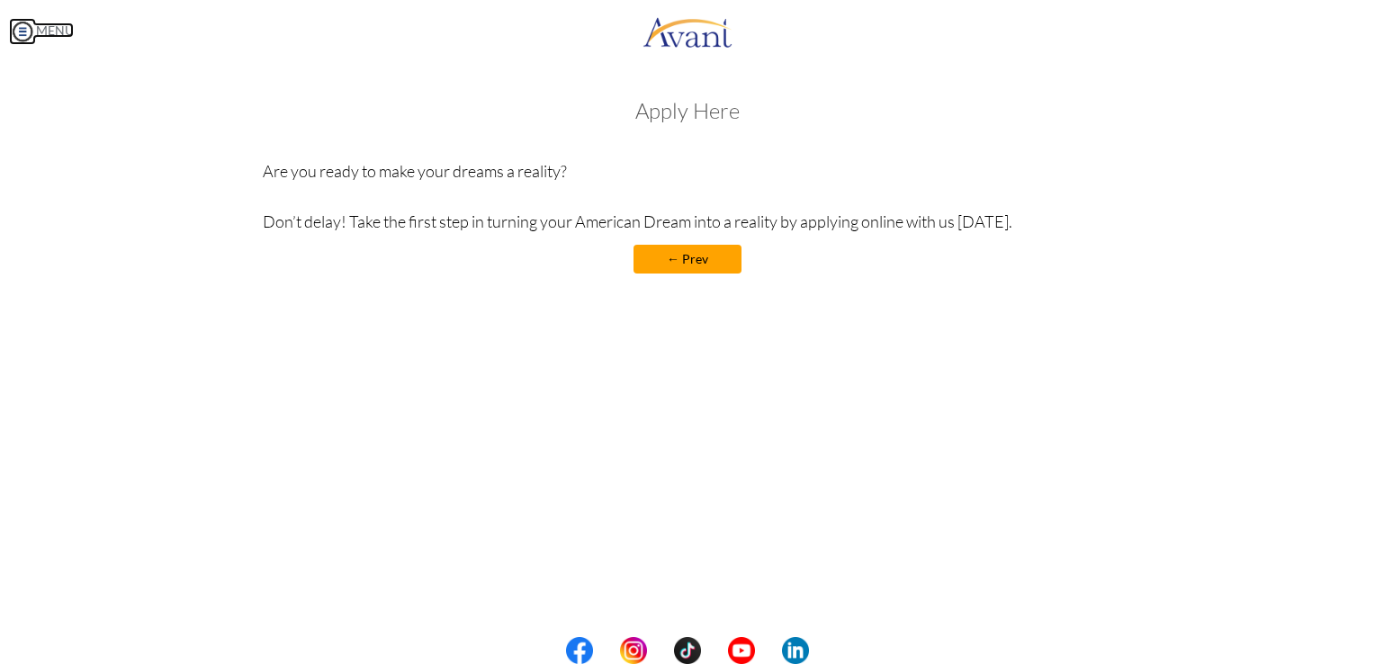
click at [25, 39] on img at bounding box center [22, 31] width 27 height 27
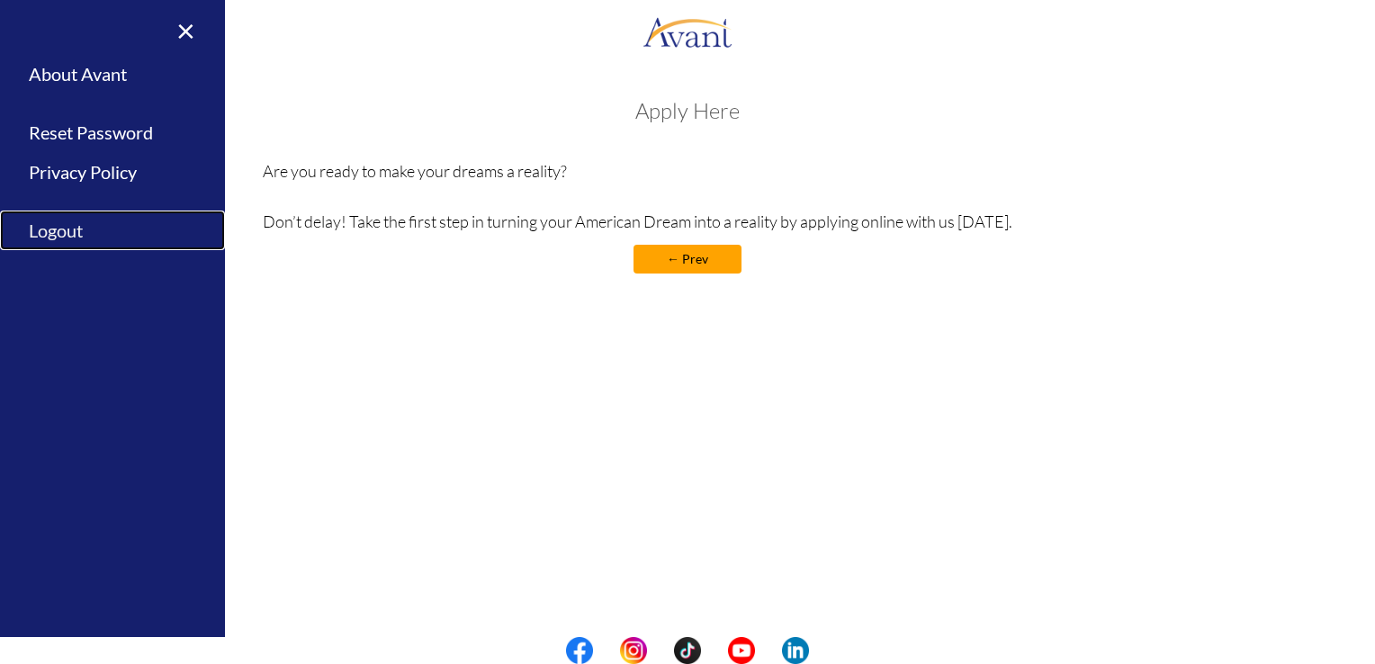
click at [65, 232] on link "Logout" at bounding box center [112, 231] width 225 height 40
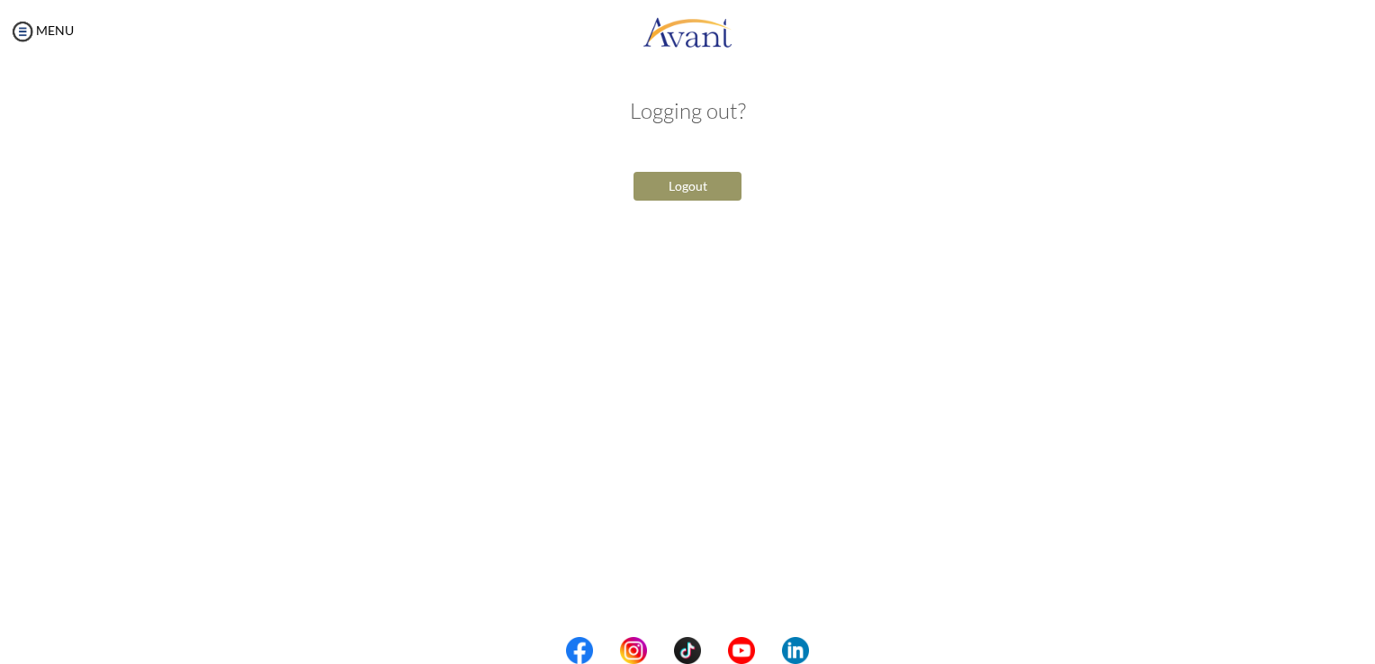
click at [662, 189] on button "Logout" at bounding box center [687, 186] width 108 height 29
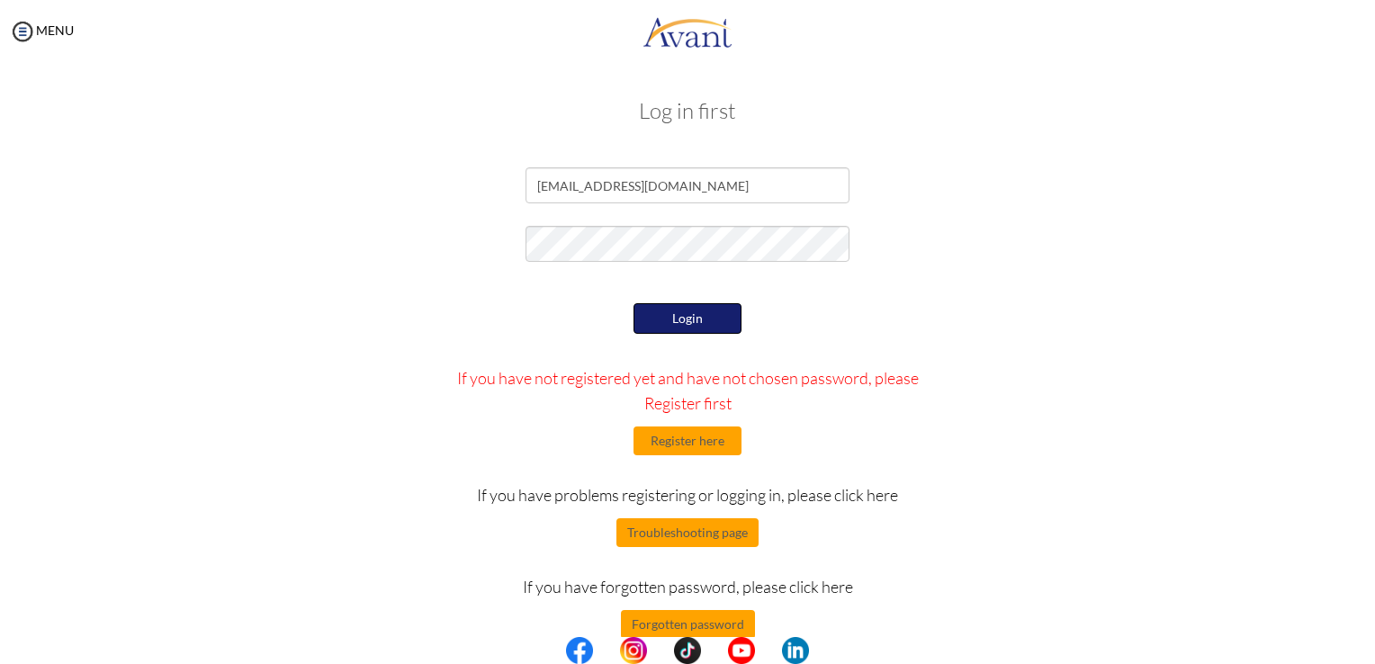
click at [687, 310] on button "Login" at bounding box center [687, 318] width 108 height 31
